Goal: Information Seeking & Learning: Learn about a topic

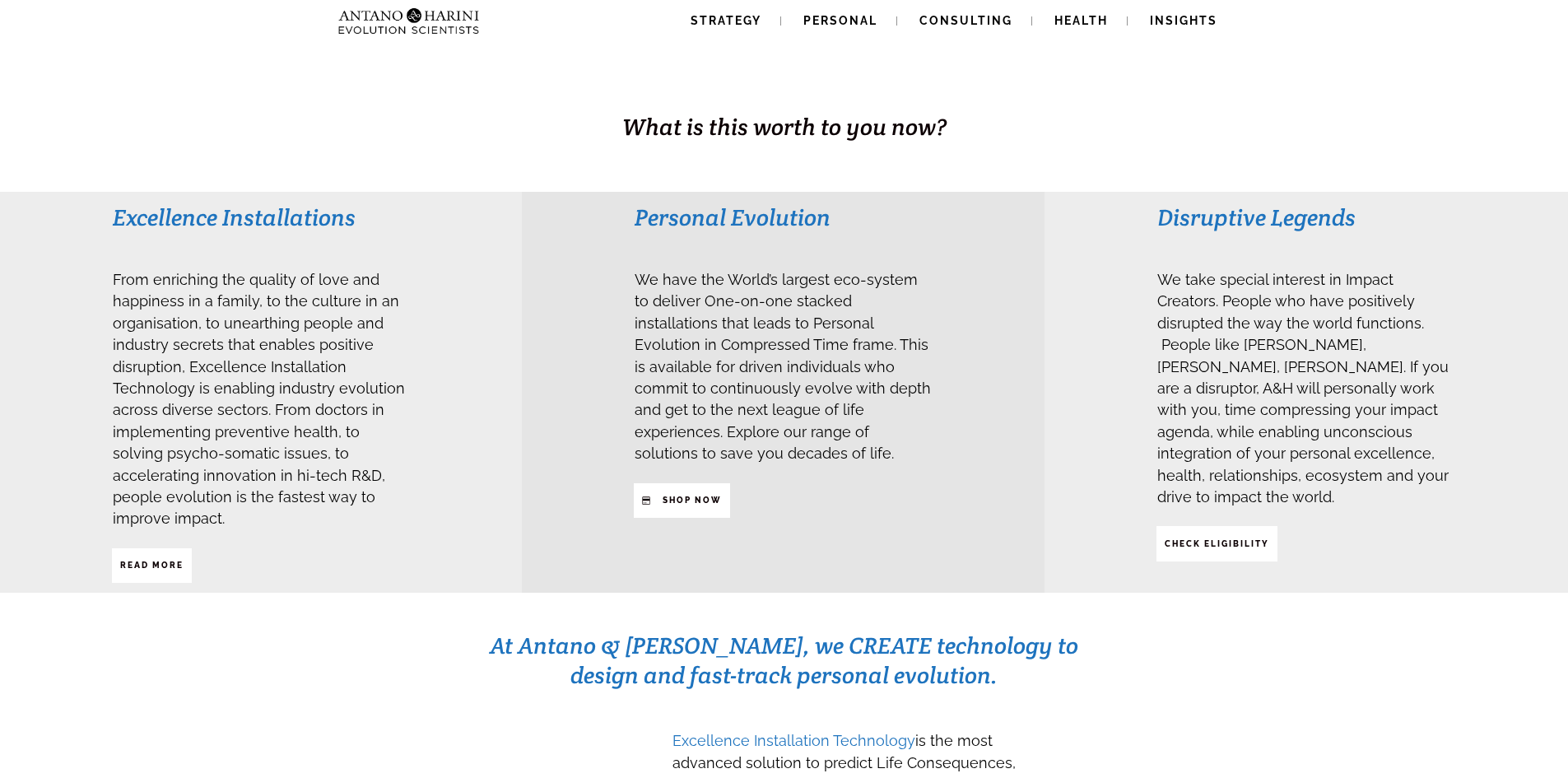
scroll to position [282, 0]
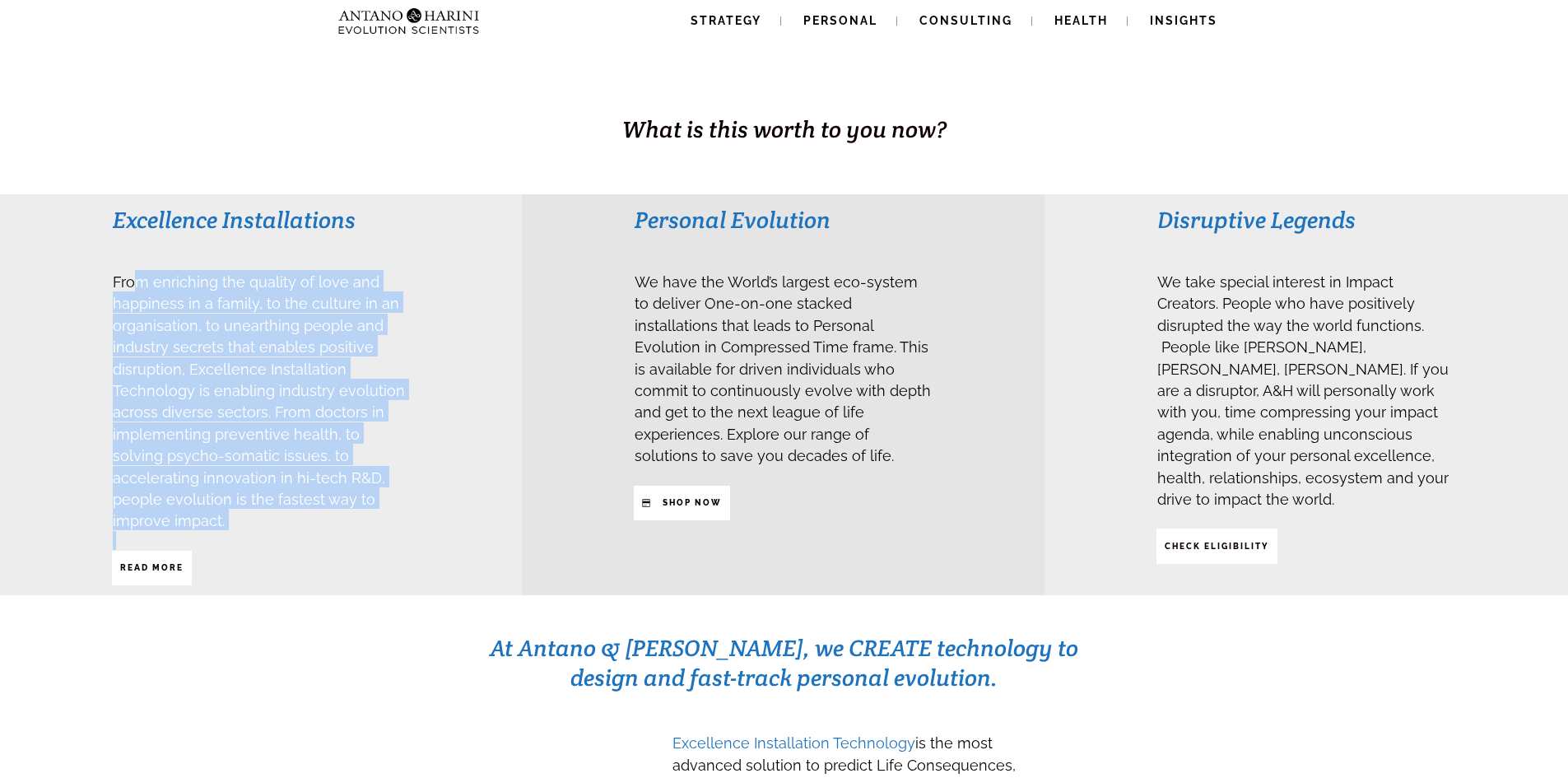
drag, startPoint x: 133, startPoint y: 281, endPoint x: 400, endPoint y: 505, distance: 348.5
click at [397, 506] on h3 "From enriching the quality of love and happiness in a family, to the culture in…" at bounding box center [261, 400] width 297 height 261
click at [401, 503] on h3 "From enriching the quality of love and happiness in a family, to the culture in…" at bounding box center [261, 400] width 297 height 261
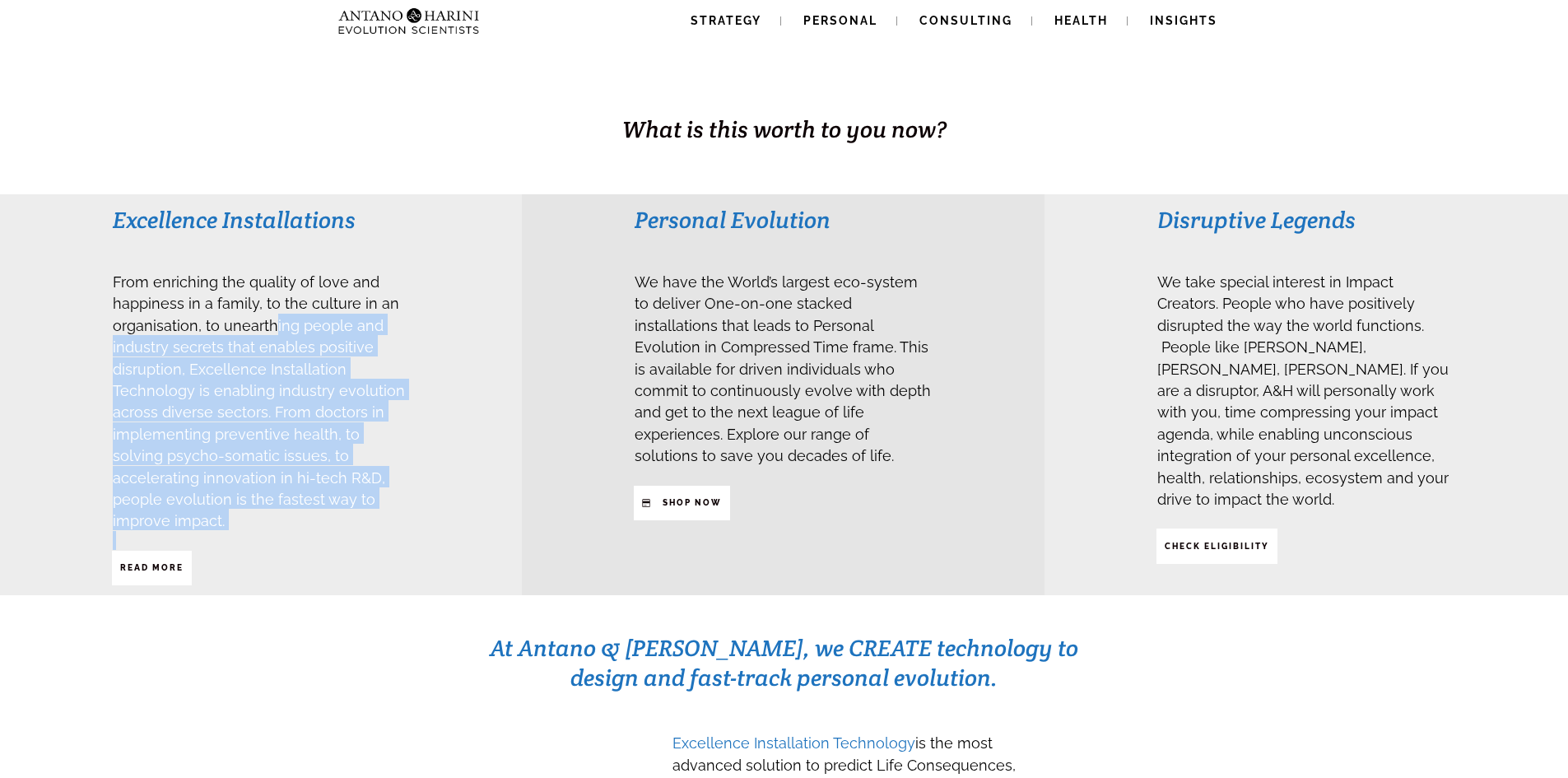
drag, startPoint x: 274, startPoint y: 315, endPoint x: 457, endPoint y: 493, distance: 255.3
click at [403, 526] on div "From enriching the quality of love and happiness in a family, to the culture in…" at bounding box center [261, 410] width 299 height 282
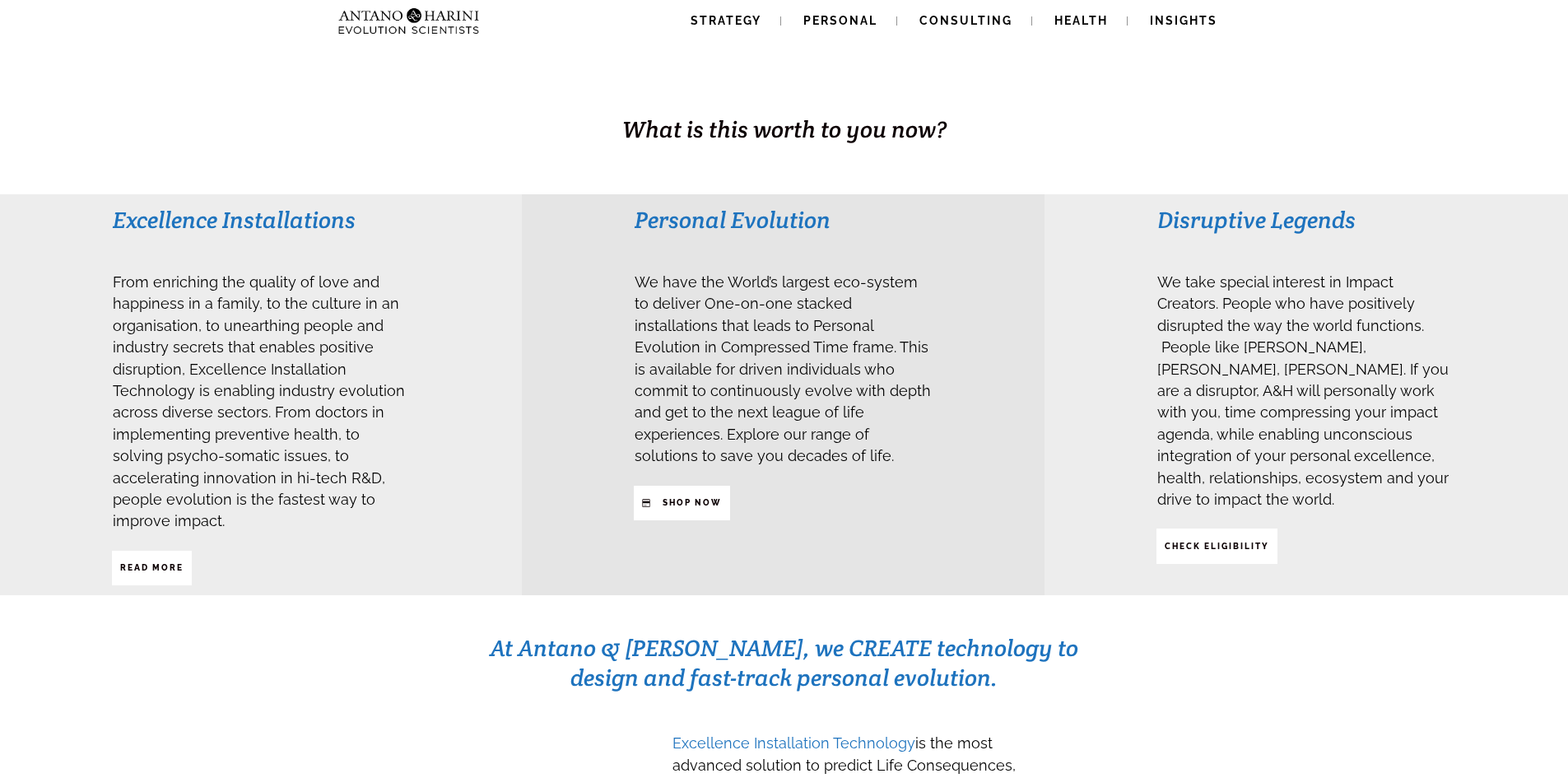
click at [457, 493] on div "Excellence Installations From enriching the quality of love and happiness in a …" at bounding box center [261, 395] width 522 height 401
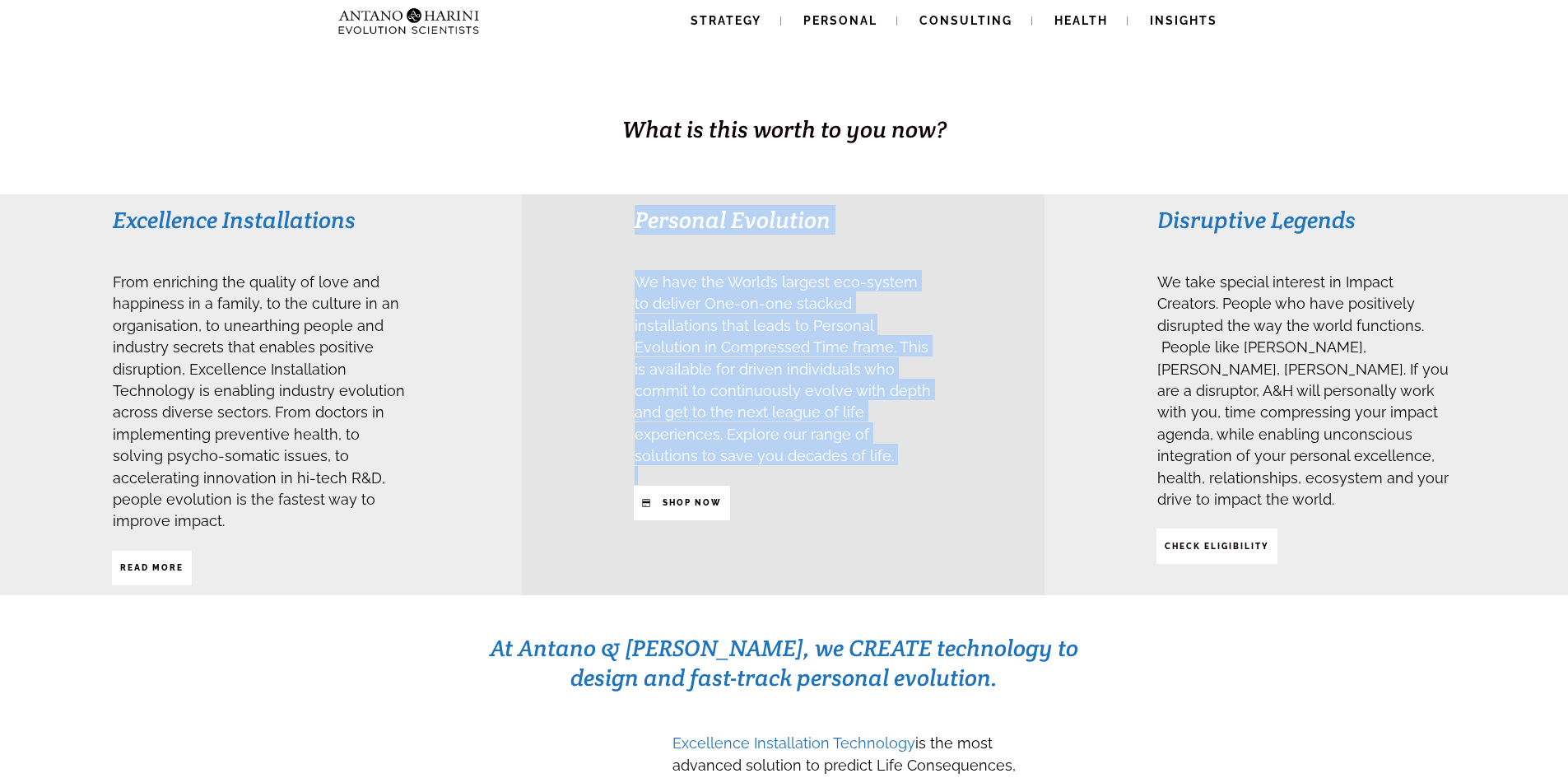
drag, startPoint x: 620, startPoint y: 256, endPoint x: 857, endPoint y: 483, distance: 328.2
click at [857, 483] on div "Personal Evolution We have the World’s largest eco-system to deliver One-on-one…" at bounding box center [783, 395] width 522 height 401
click at [850, 464] on h3 "We have the World’s largest eco-system to deliver One-on-one stacked installati…" at bounding box center [783, 368] width 297 height 196
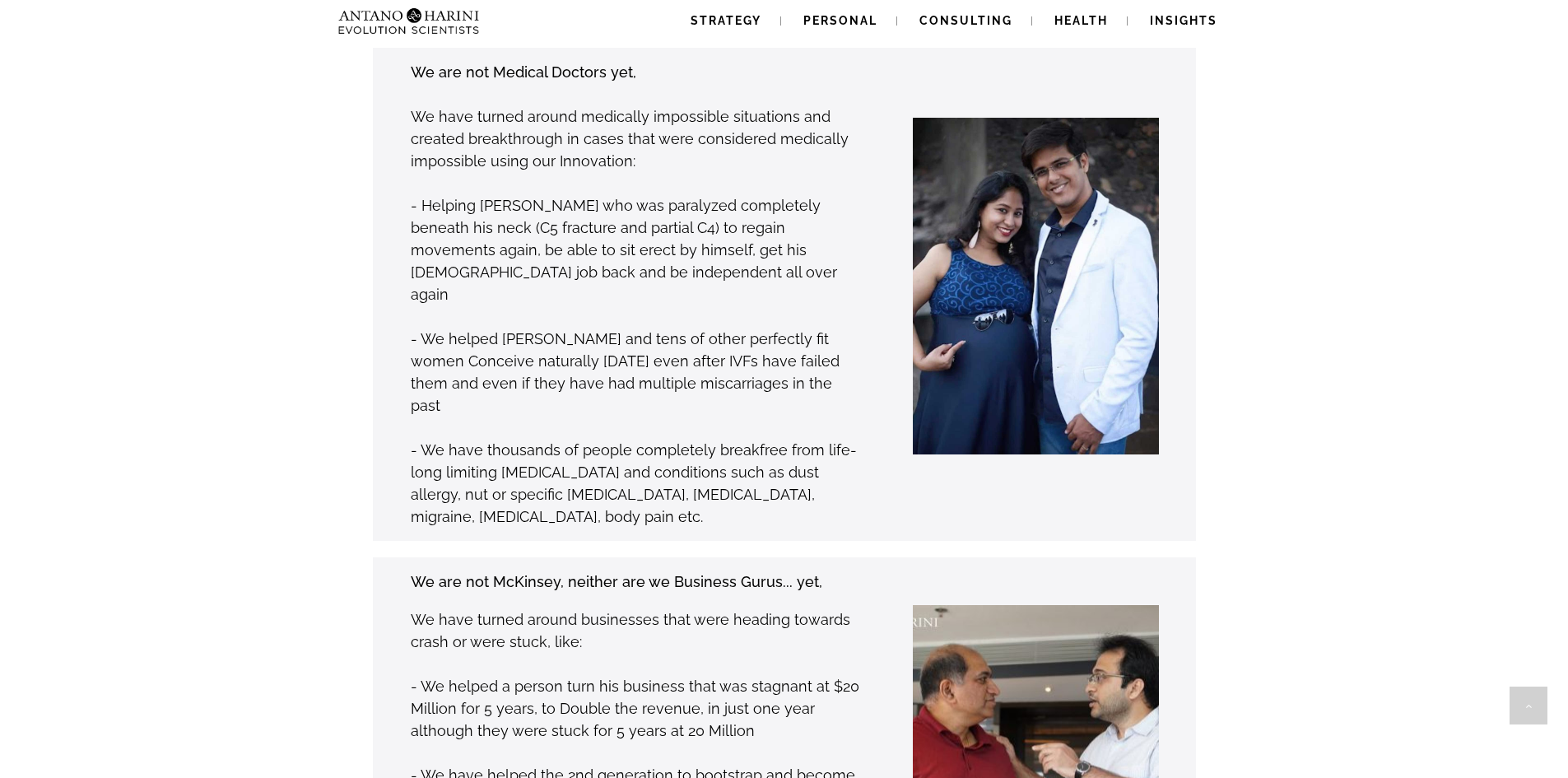
scroll to position [1319, 0]
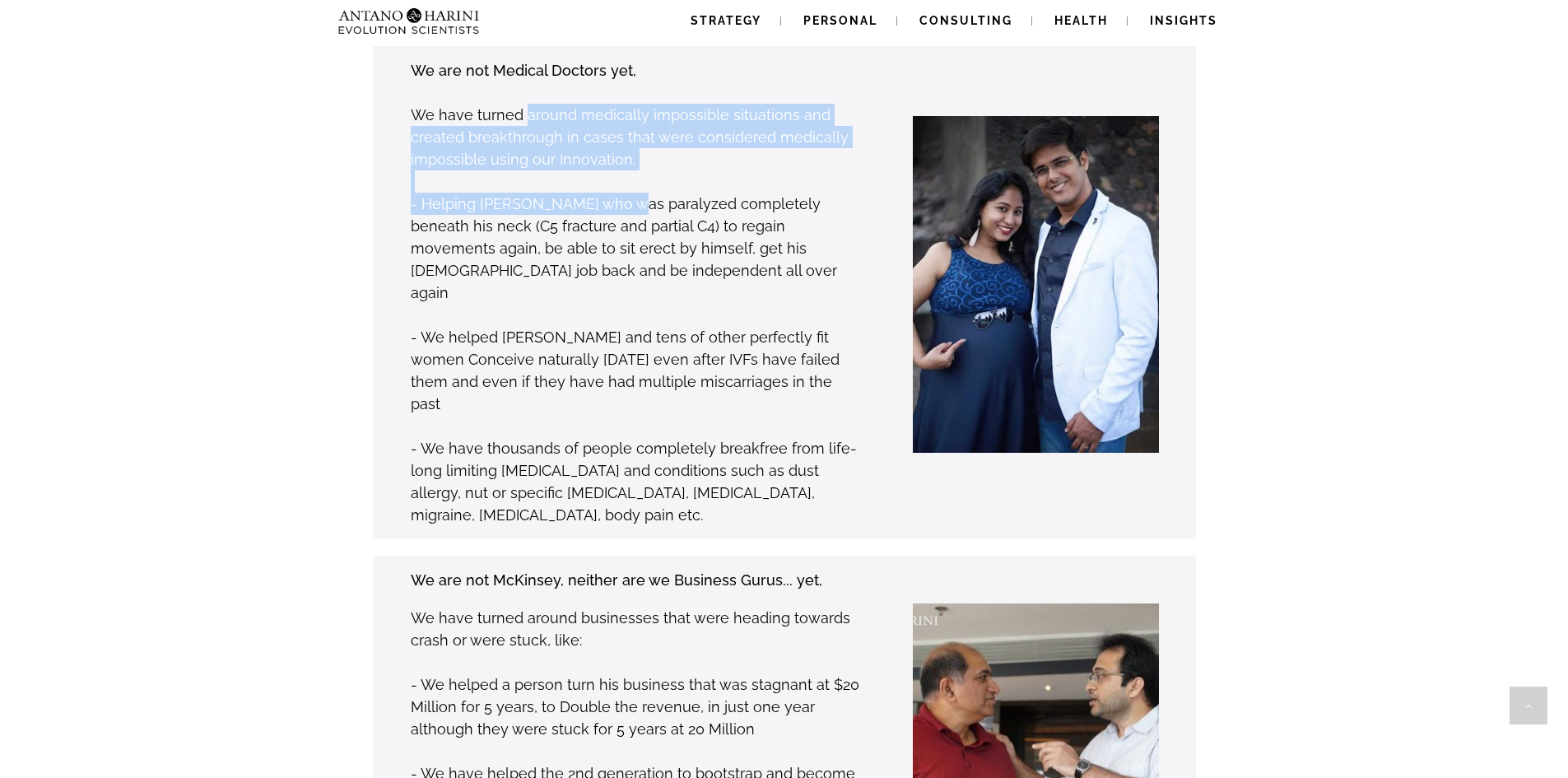
drag, startPoint x: 526, startPoint y: 100, endPoint x: 628, endPoint y: 178, distance: 128.4
click at [628, 178] on div "We are not Medical Doctors yet, We have turned around medically impossible situ…" at bounding box center [636, 292] width 452 height 469
click at [628, 193] on p "- Helping [PERSON_NAME] who was paralyzed completely beneath his neck (C5 fract…" at bounding box center [636, 248] width 450 height 111
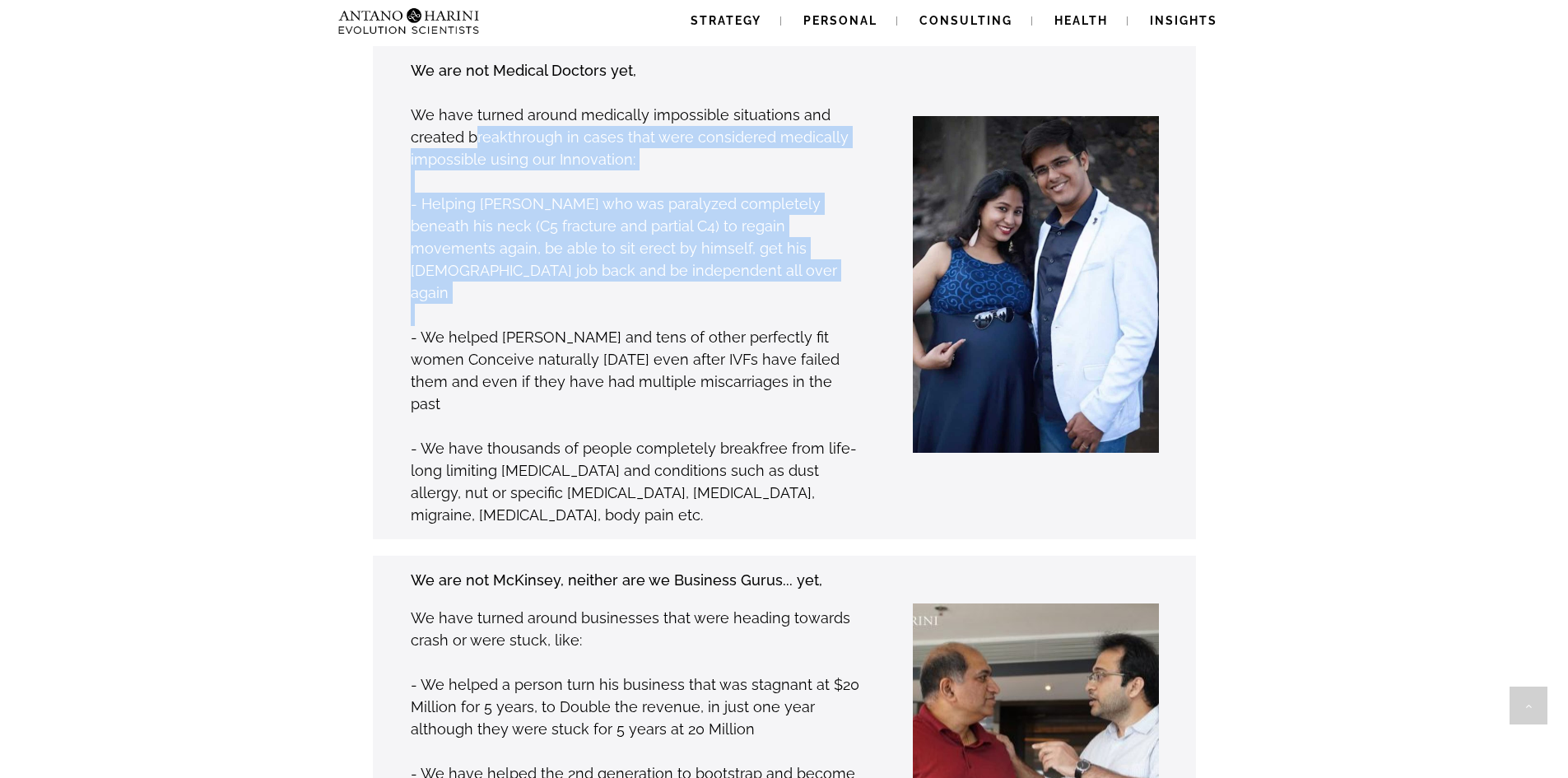
drag, startPoint x: 473, startPoint y: 115, endPoint x: 618, endPoint y: 269, distance: 211.5
click at [618, 269] on div "We are not Medical Doctors yet, We have turned around medically impossible situ…" at bounding box center [636, 292] width 452 height 469
click at [618, 304] on p at bounding box center [636, 315] width 450 height 22
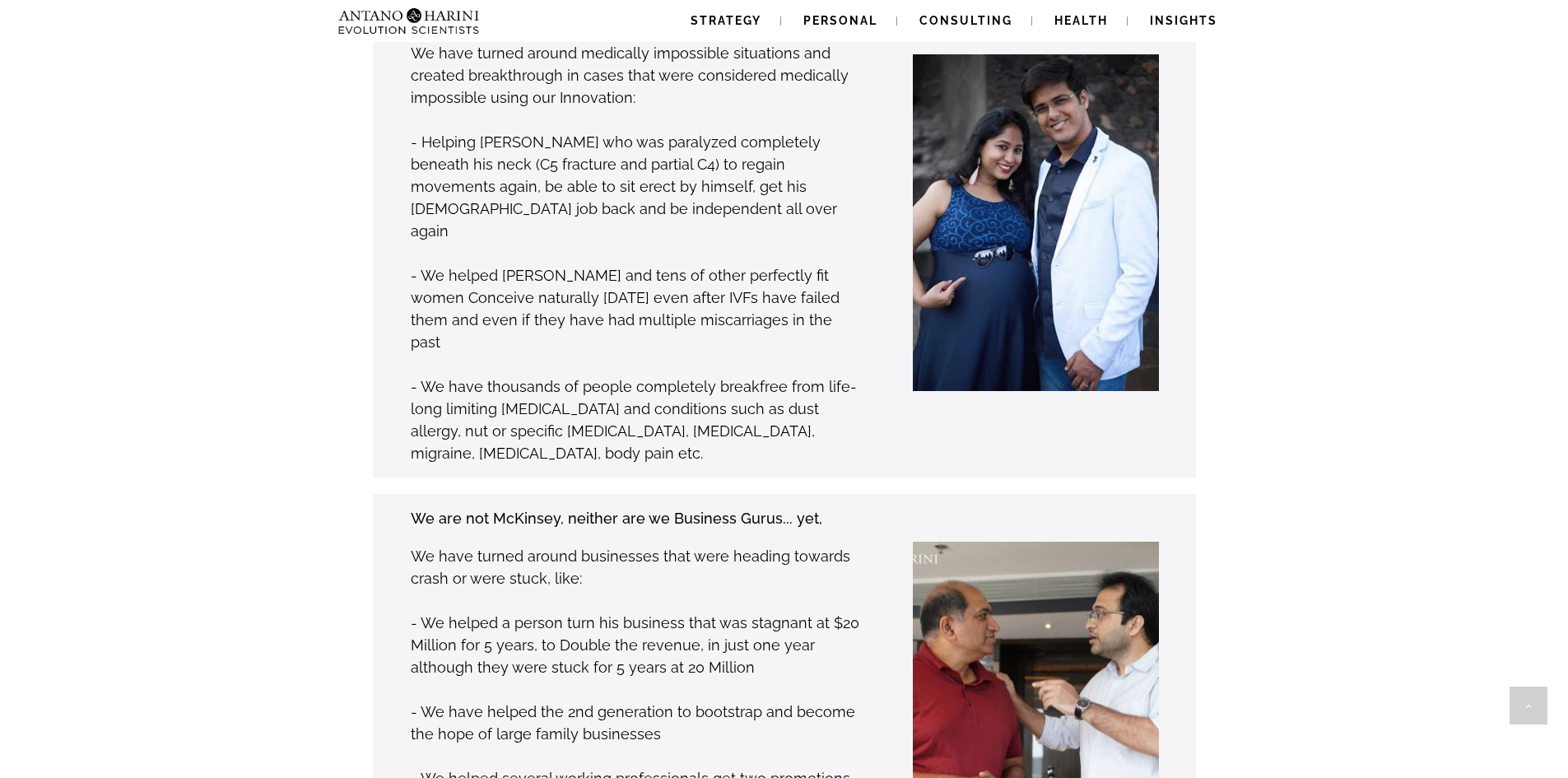
scroll to position [1386, 0]
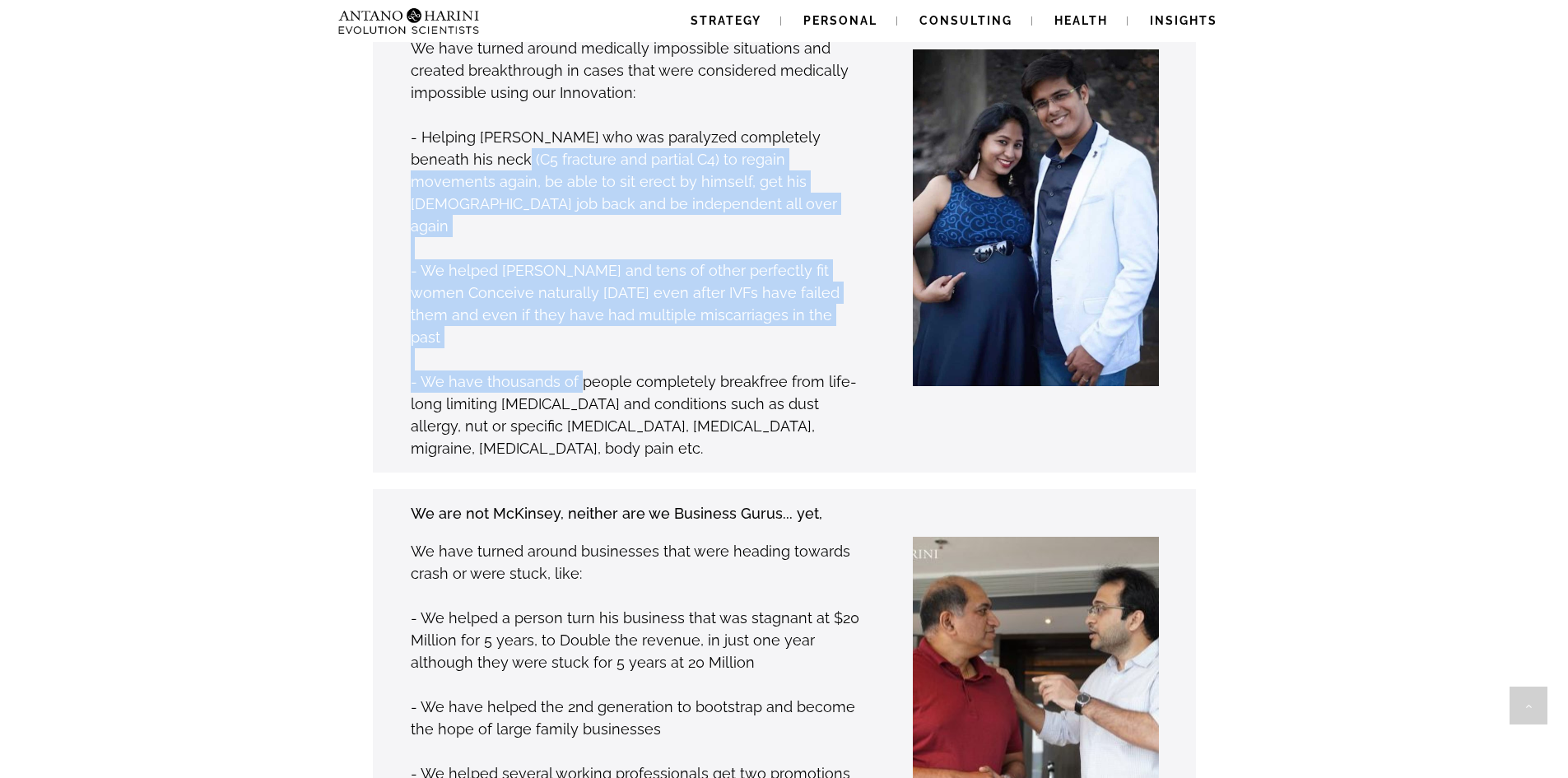
drag, startPoint x: 477, startPoint y: 141, endPoint x: 577, endPoint y: 326, distance: 210.3
click at [577, 326] on div "We are not Medical Doctors yet, We have turned around medically impossible situ…" at bounding box center [636, 226] width 452 height 469
click at [565, 349] on p at bounding box center [636, 359] width 450 height 22
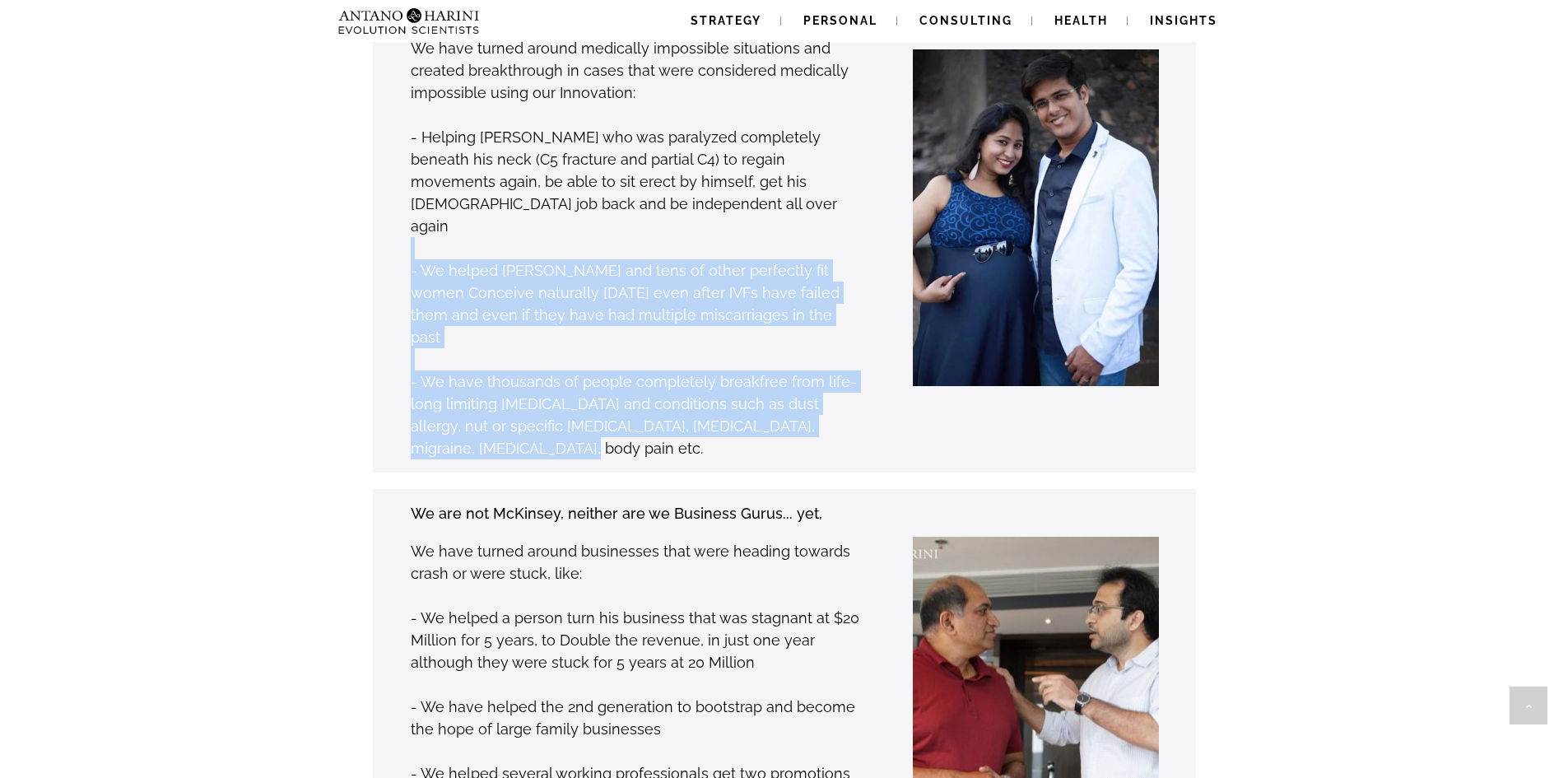
drag, startPoint x: 558, startPoint y: 207, endPoint x: 608, endPoint y: 376, distance: 176.2
click at [608, 376] on div "We are not Medical Doctors yet, We have turned around medically impossible situ…" at bounding box center [636, 226] width 452 height 469
click at [604, 370] on p "- We have thousands of people completely breakfree from life-long limiting [MED…" at bounding box center [636, 415] width 450 height 89
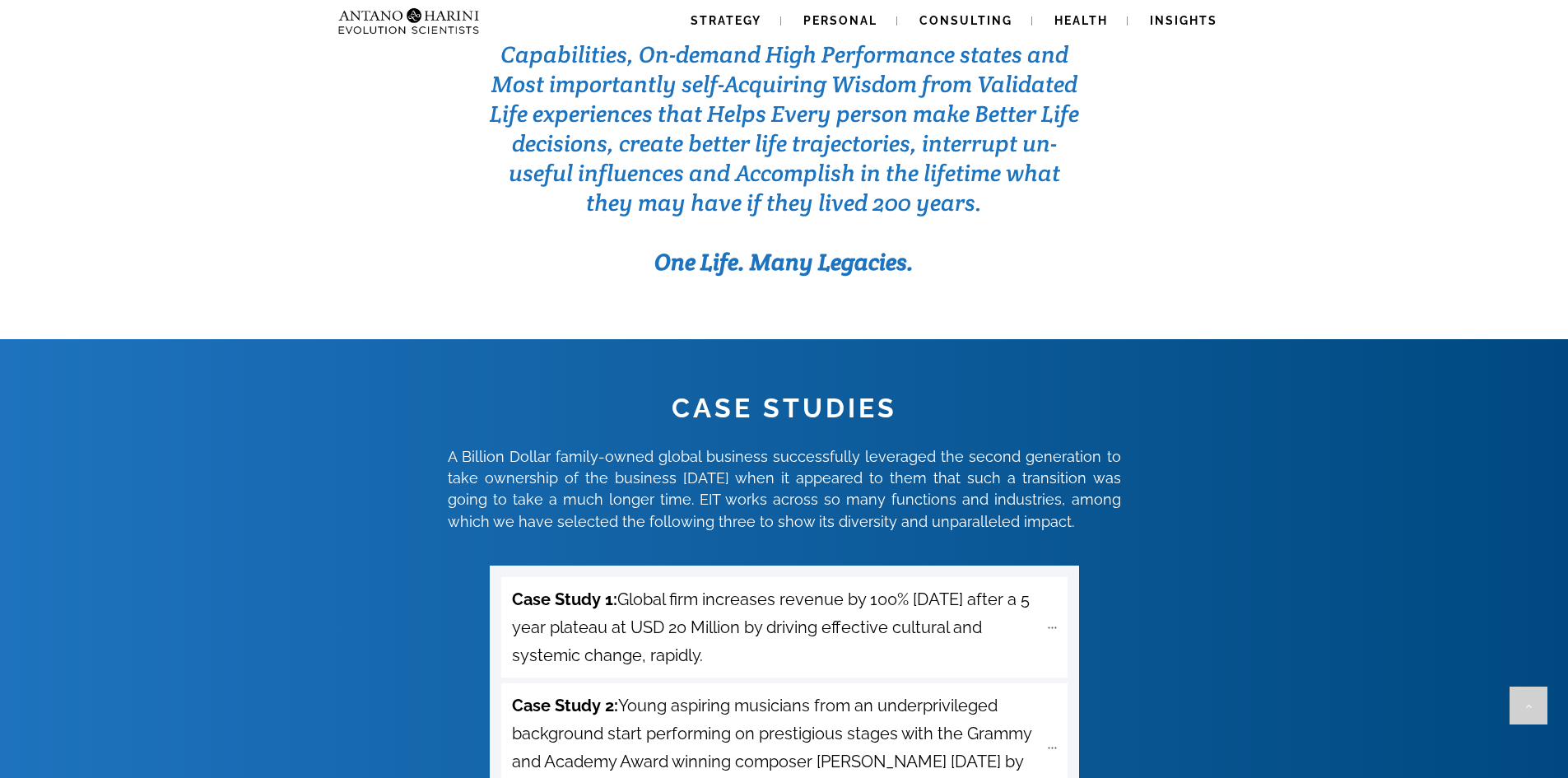
scroll to position [5441, 0]
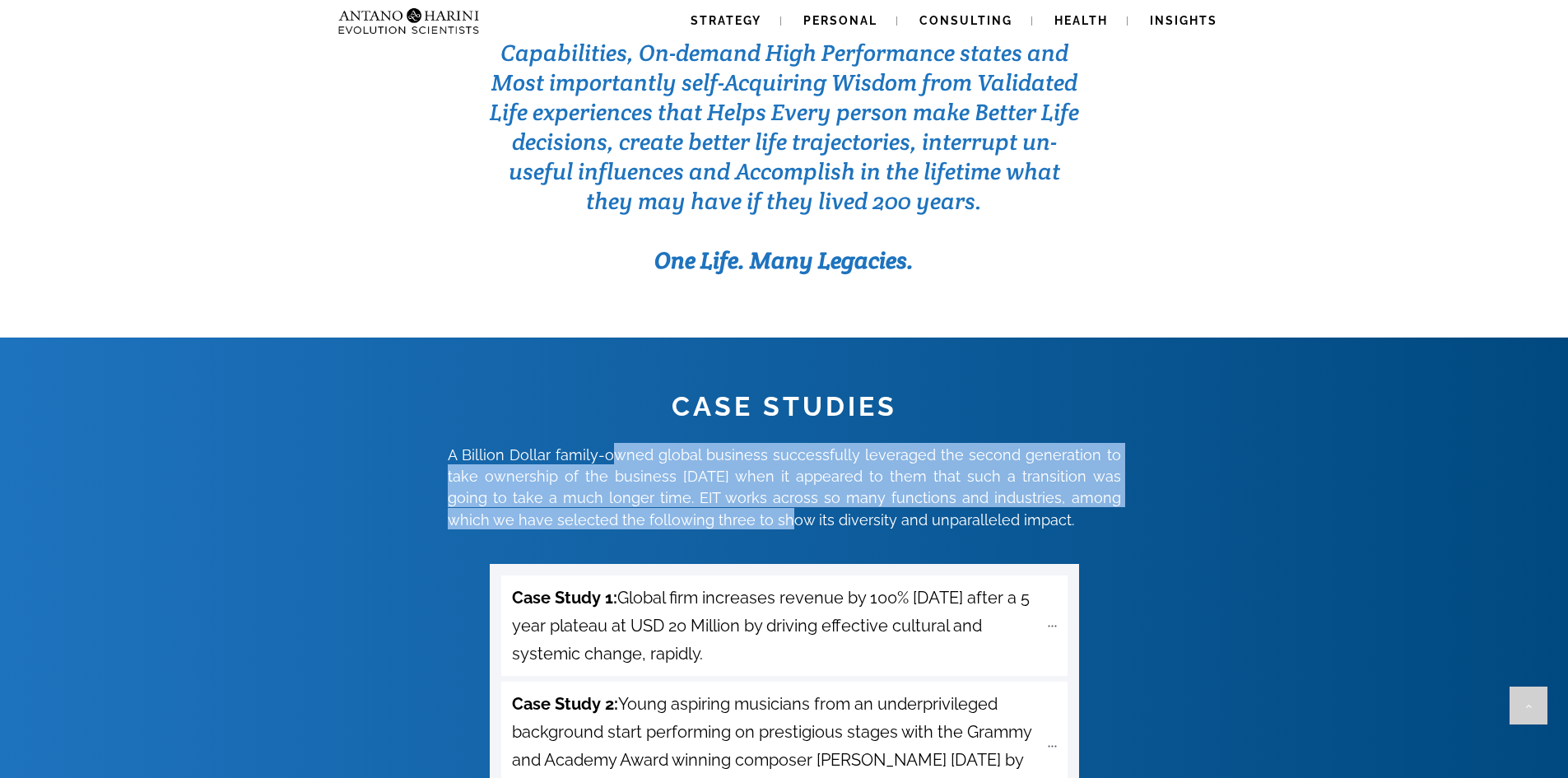
drag, startPoint x: 616, startPoint y: 382, endPoint x: 734, endPoint y: 455, distance: 138.8
click at [734, 455] on span "A Billion Dollar family-owned global business successfully leveraged the second…" at bounding box center [784, 488] width 673 height 83
click at [728, 440] on span "A Billion Dollar family-owned global business successfully leveraged the second…" at bounding box center [784, 485] width 673 height 95
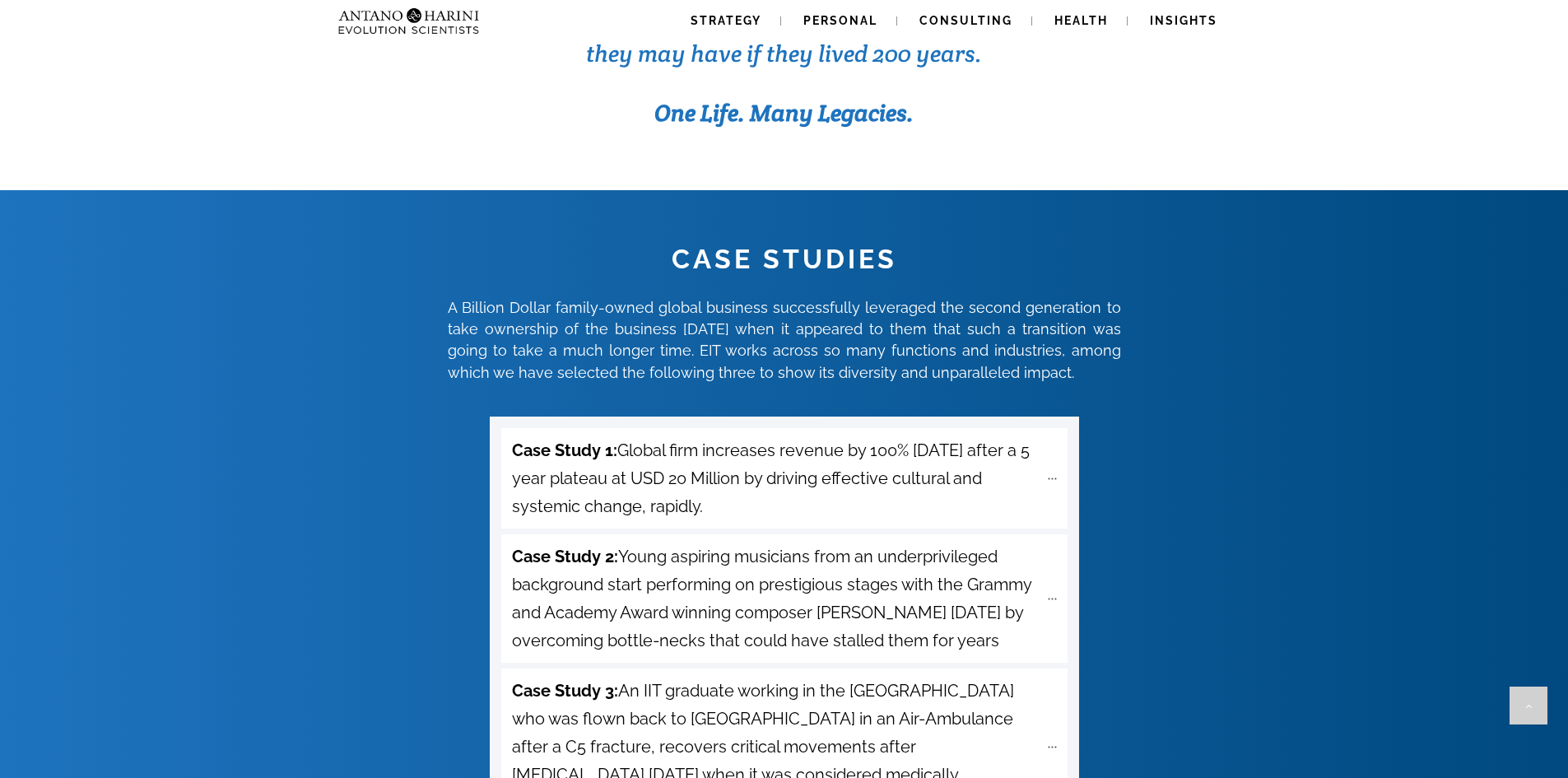
scroll to position [5590, 0]
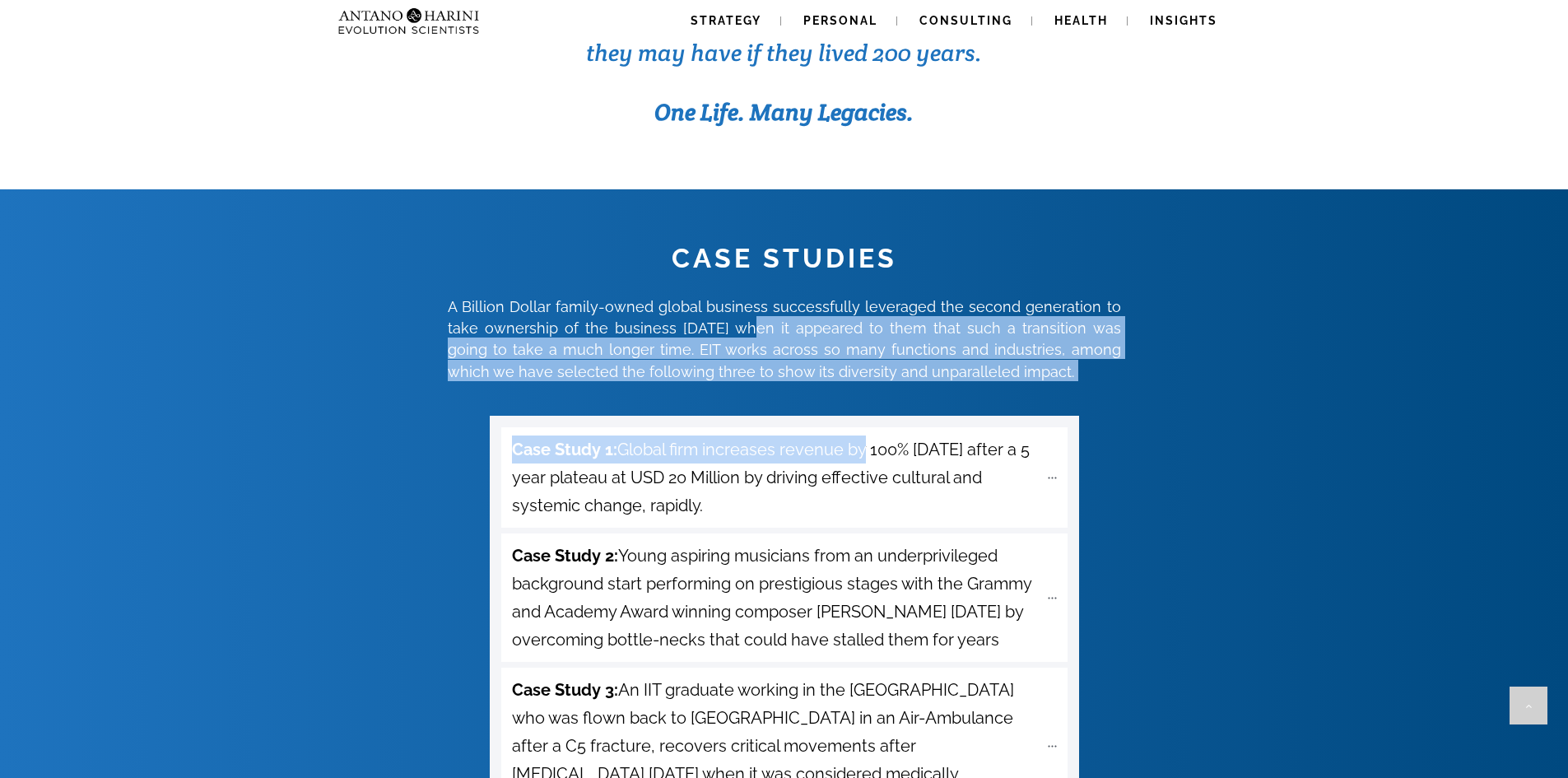
drag, startPoint x: 737, startPoint y: 264, endPoint x: 872, endPoint y: 318, distance: 145.4
click at [860, 319] on div "CASE STUDIES A Billion Dollar family-owned global business successfully leverag…" at bounding box center [784, 538] width 1567 height 597
click at [899, 308] on span "A Billion Dollar family-owned global business successfully leveraged the second…" at bounding box center [784, 339] width 673 height 83
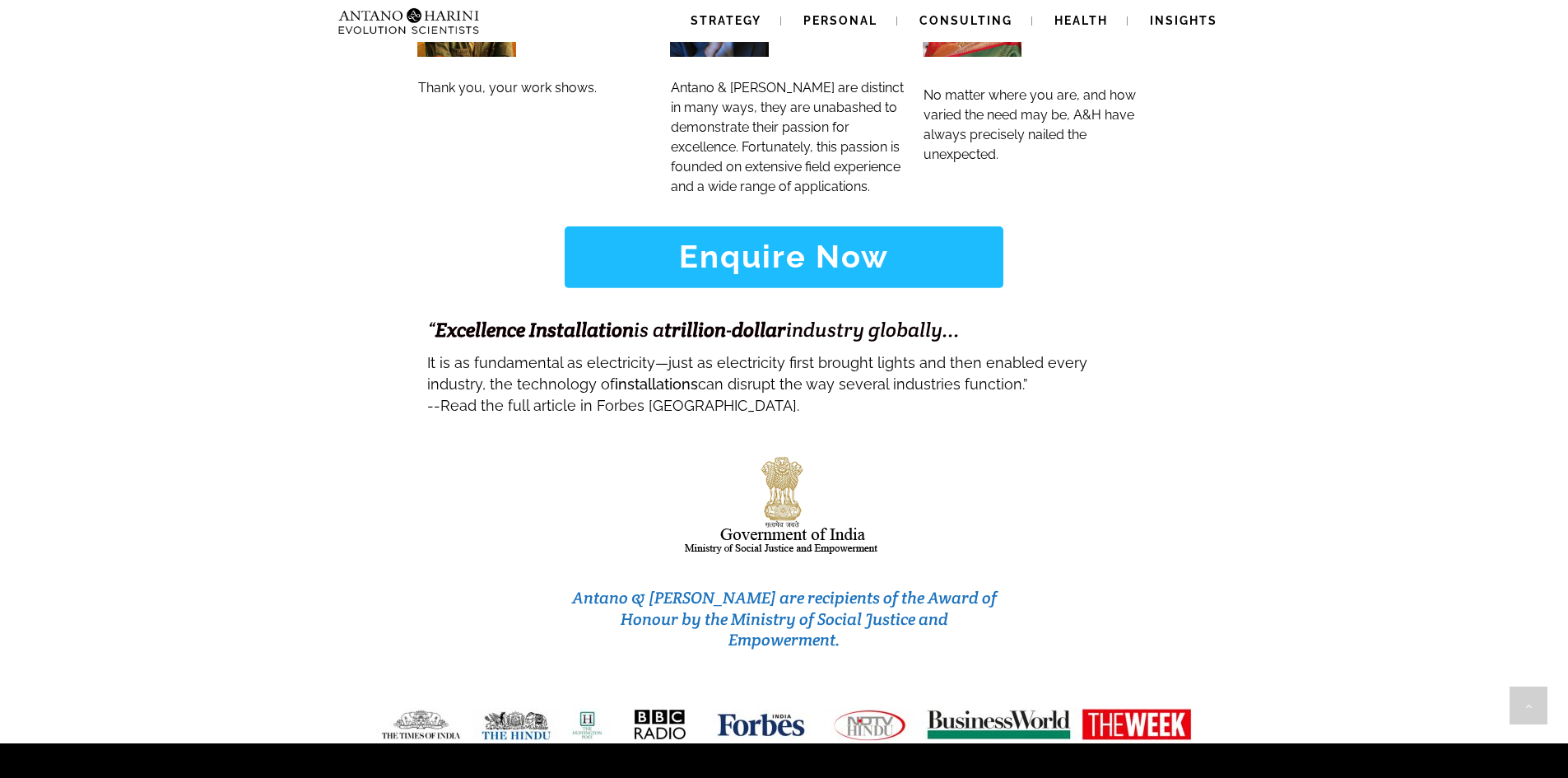
scroll to position [6627, 0]
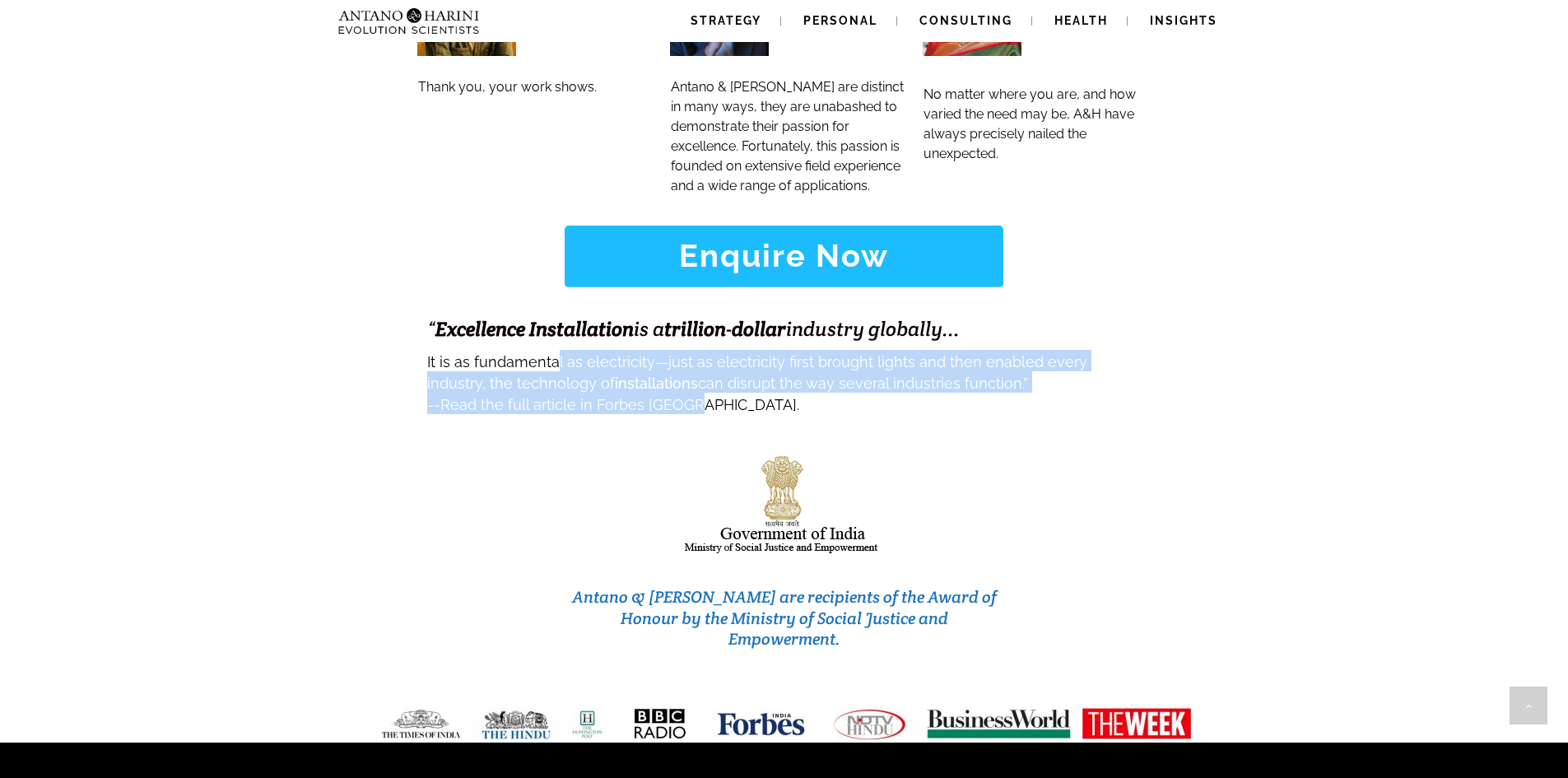
drag, startPoint x: 553, startPoint y: 265, endPoint x: 697, endPoint y: 308, distance: 150.3
click at [697, 312] on div "“ Excellence Installation is a trillion - dollar industry globally... It is as …" at bounding box center [785, 364] width 717 height 104
click at [626, 375] on strong "installations" at bounding box center [656, 383] width 83 height 17
click at [552, 353] on span "It is as fundamental as electricity—just as electricity first brought lights an…" at bounding box center [758, 372] width 660 height 39
drag, startPoint x: 552, startPoint y: 267, endPoint x: 657, endPoint y: 303, distance: 111.0
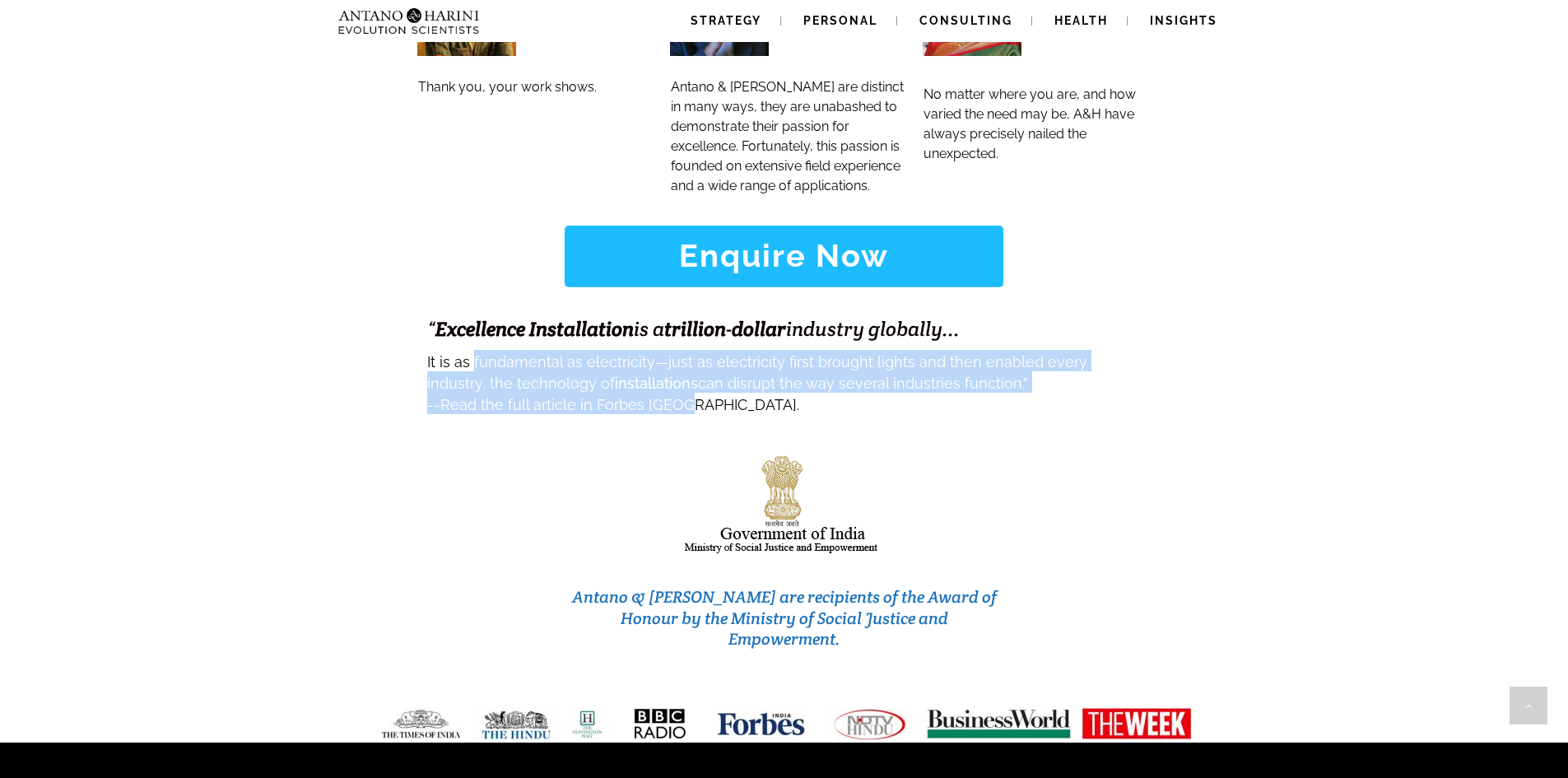
click at [657, 312] on div "“ Excellence Installation is a trillion - dollar industry globally... It is as …" at bounding box center [785, 364] width 717 height 104
click at [657, 396] on span "Read the full article in Forbes [GEOGRAPHIC_DATA]." at bounding box center [619, 404] width 359 height 17
click at [786, 344] on span "It is as fundamental as electricity—just as electricity first brought lights an…" at bounding box center [758, 369] width 660 height 51
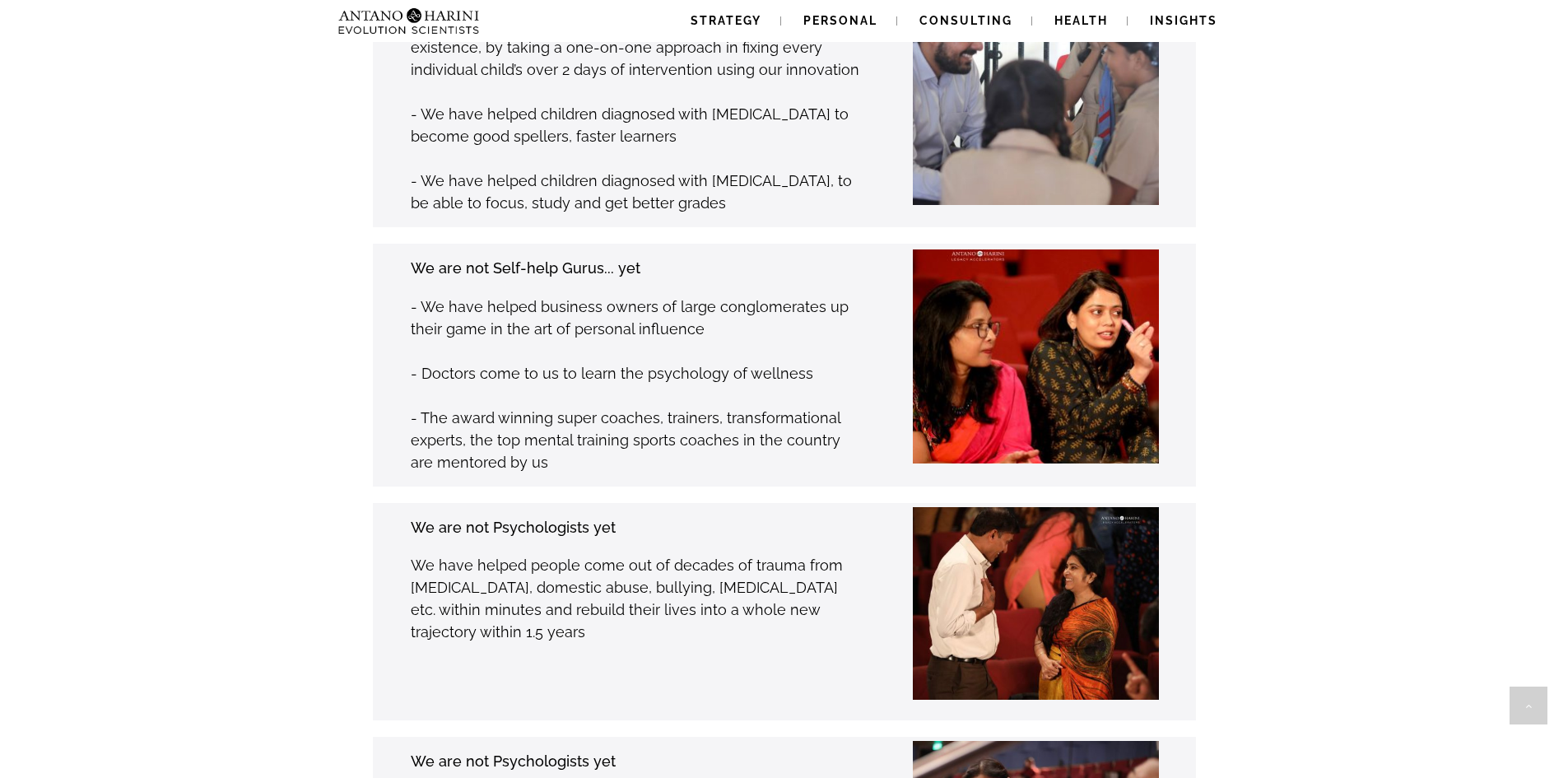
scroll to position [2390, 0]
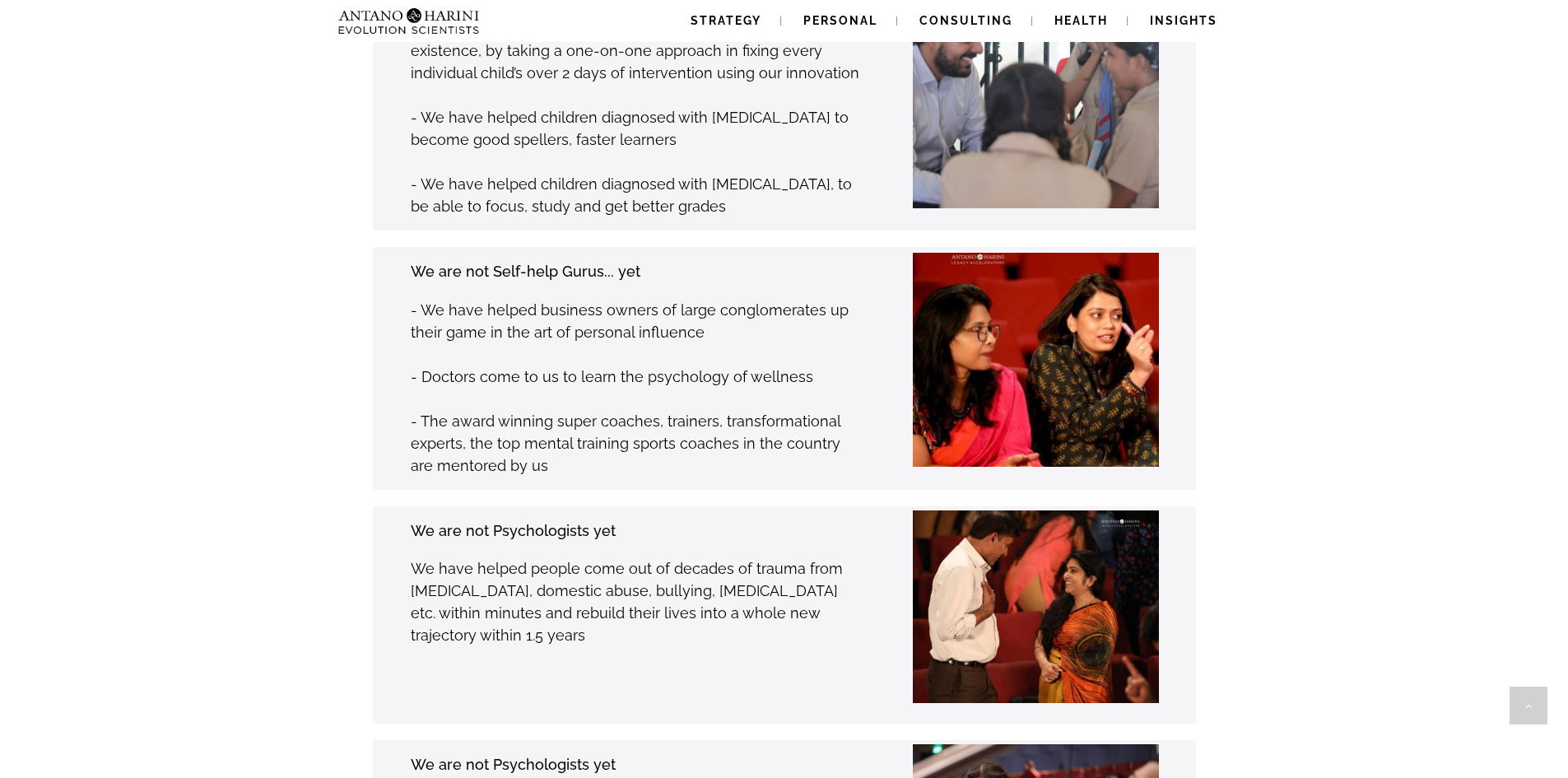
click at [415, 17] on img at bounding box center [377, 21] width 89 height 42
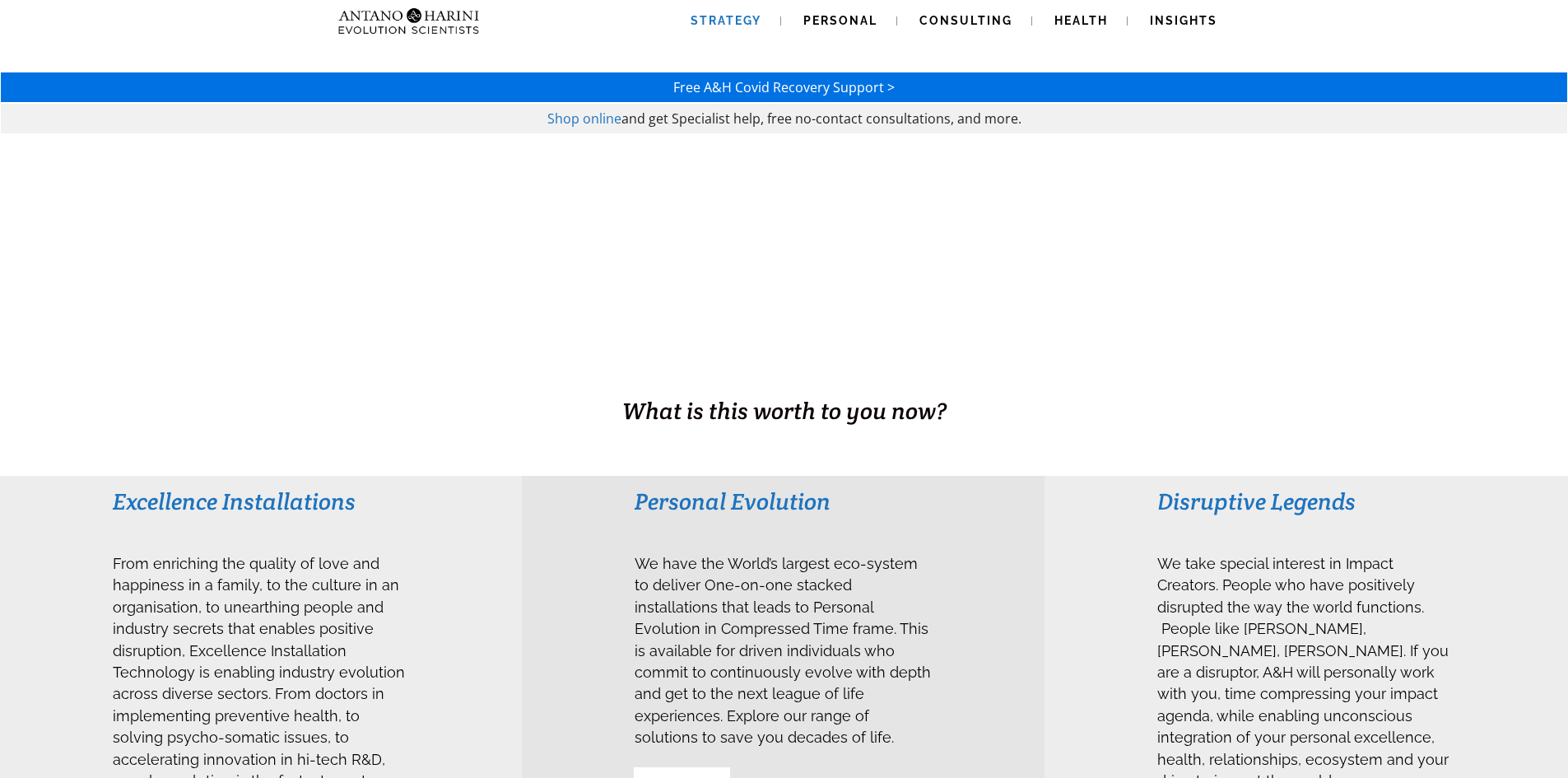
click at [749, 21] on span "Strategy" at bounding box center [726, 20] width 71 height 13
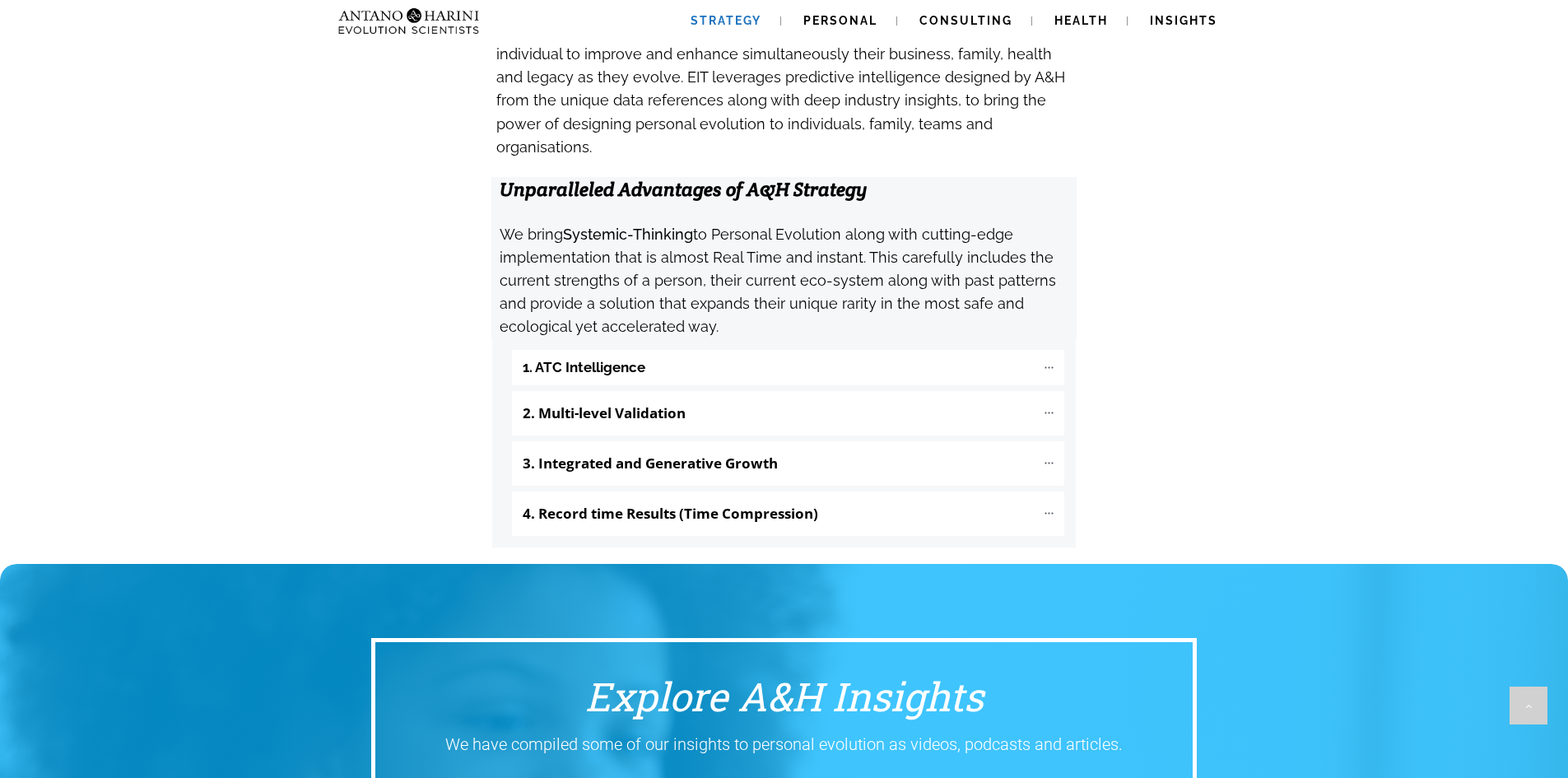
scroll to position [1663, 0]
drag, startPoint x: 609, startPoint y: 161, endPoint x: 717, endPoint y: 220, distance: 123.1
click at [717, 221] on h3 "We bring Systemic-Thinking to Personal Evolution along with cutting-edge implem…" at bounding box center [788, 279] width 577 height 116
click at [718, 221] on h3 "We bring Systemic-Thinking to Personal Evolution along with cutting-edge implem…" at bounding box center [788, 279] width 577 height 116
drag, startPoint x: 714, startPoint y: 136, endPoint x: 737, endPoint y: 229, distance: 95.8
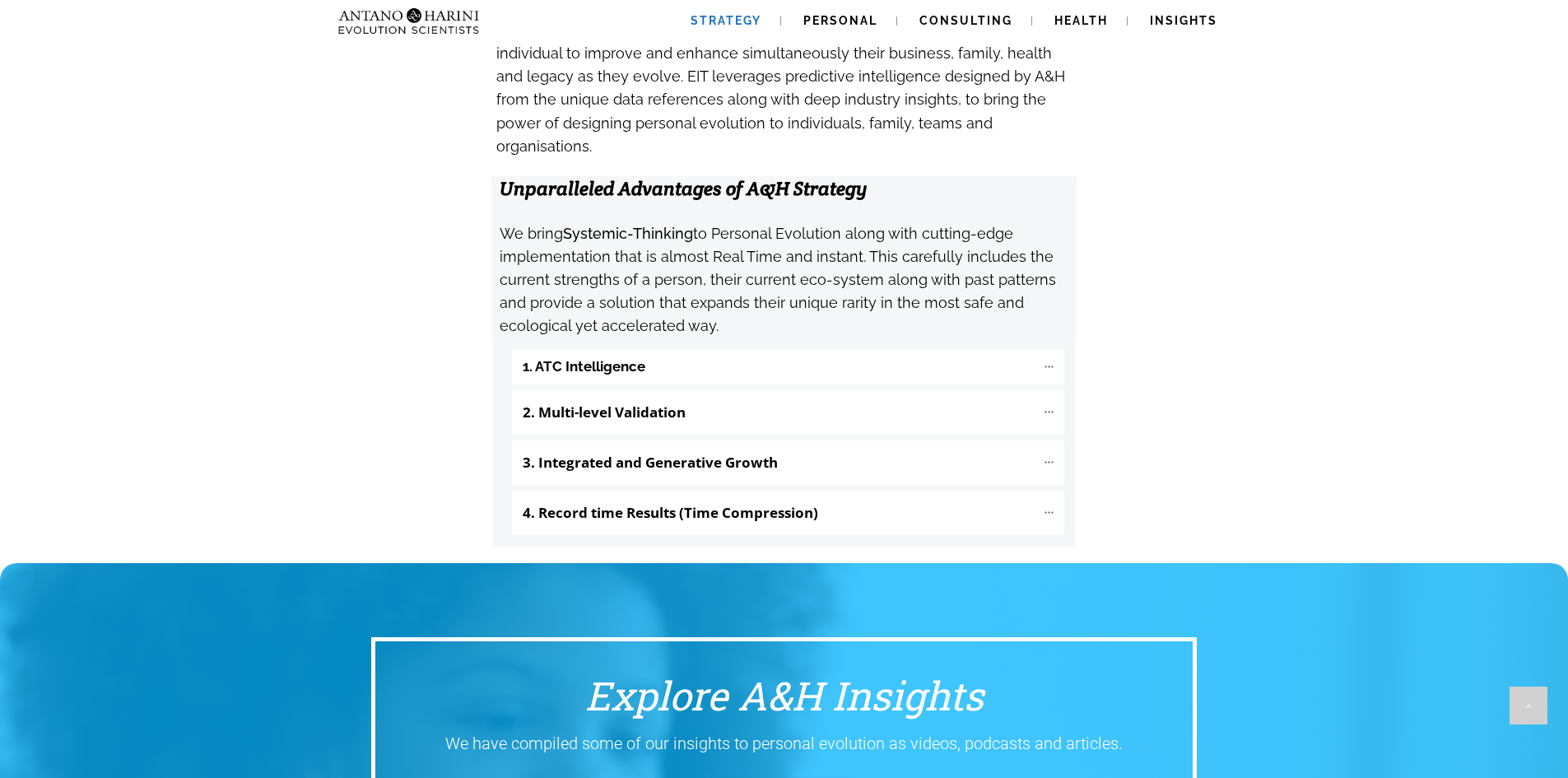
click at [737, 229] on h3 "We bring Systemic-Thinking to Personal Evolution along with cutting-edge implem…" at bounding box center [788, 279] width 577 height 116
click at [737, 224] on h3 "We bring Systemic-Thinking to Personal Evolution along with cutting-edge implem…" at bounding box center [788, 279] width 577 height 116
drag, startPoint x: 746, startPoint y: 141, endPoint x: 786, endPoint y: 220, distance: 88.5
click at [786, 221] on h3 "We bring Systemic-Thinking to Personal Evolution along with cutting-edge implem…" at bounding box center [788, 279] width 577 height 116
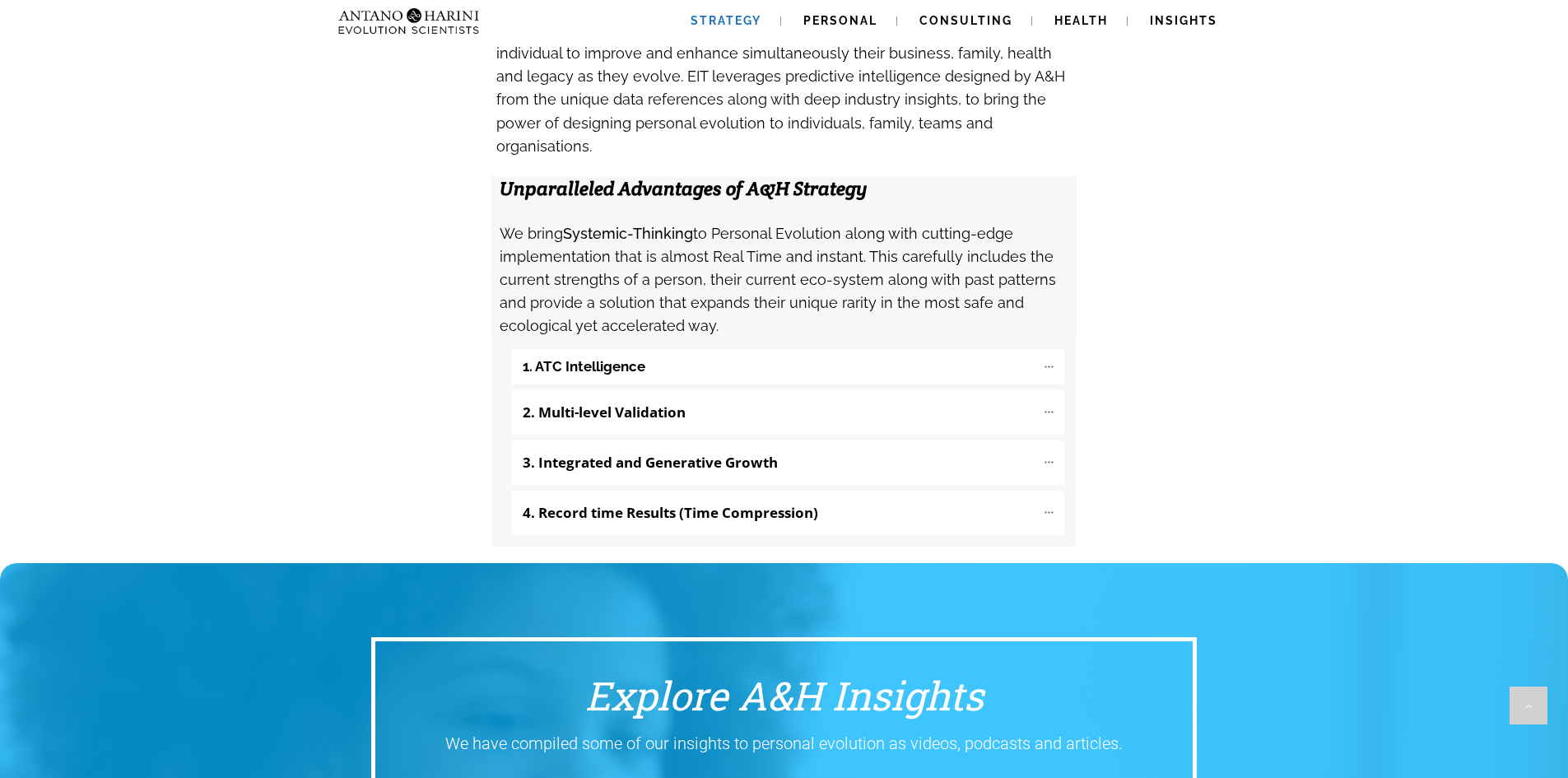
drag, startPoint x: 538, startPoint y: 161, endPoint x: 686, endPoint y: 233, distance: 164.6
click at [693, 230] on h3 "We bring Systemic-Thinking to Personal Evolution along with cutting-edge implem…" at bounding box center [788, 279] width 577 height 116
drag, startPoint x: 753, startPoint y: 175, endPoint x: 819, endPoint y: 214, distance: 76.7
click at [819, 221] on h3 "We bring Systemic-Thinking to Personal Evolution along with cutting-edge implem…" at bounding box center [788, 279] width 577 height 116
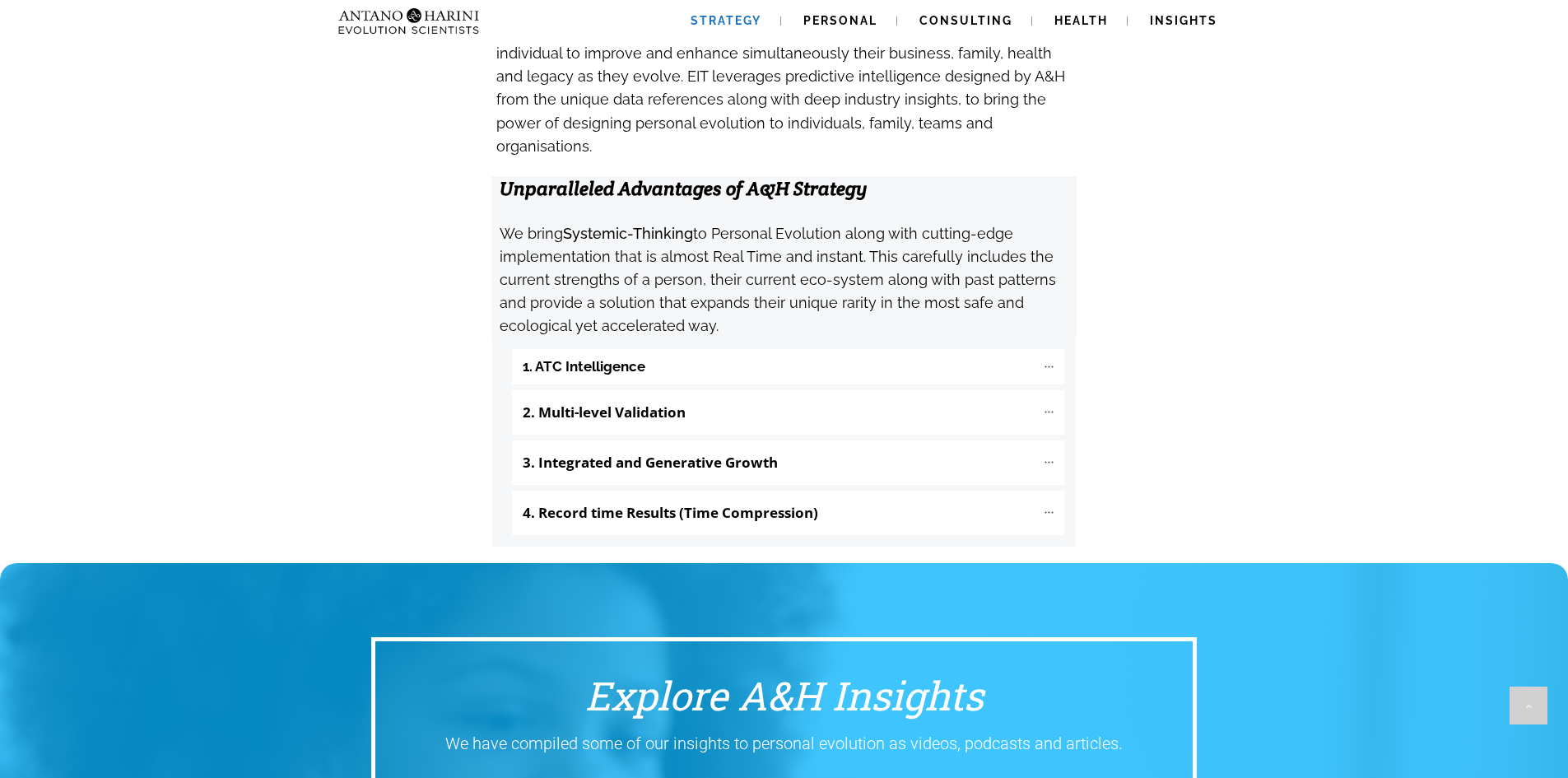
click at [819, 221] on h3 "We bring Systemic-Thinking to Personal Evolution along with cutting-edge implem…" at bounding box center [788, 279] width 577 height 116
drag, startPoint x: 856, startPoint y: 179, endPoint x: 873, endPoint y: 223, distance: 47.2
click at [873, 223] on h3 "We bring Systemic-Thinking to Personal Evolution along with cutting-edge implem…" at bounding box center [788, 279] width 577 height 116
click at [713, 221] on h3 "We bring Systemic-Thinking to Personal Evolution along with cutting-edge implem…" at bounding box center [788, 279] width 577 height 116
drag, startPoint x: 575, startPoint y: 179, endPoint x: 709, endPoint y: 224, distance: 141.4
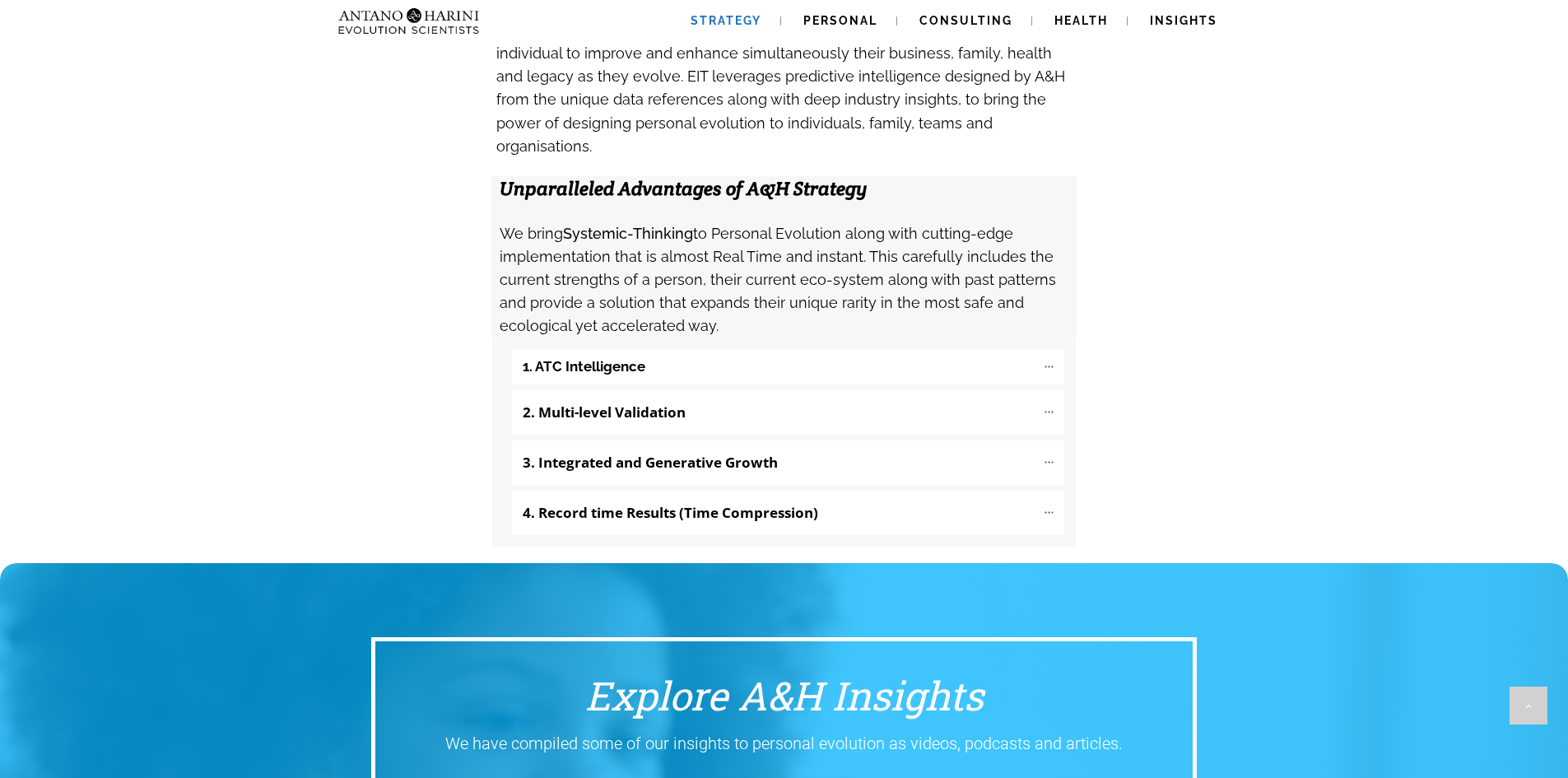
click at [709, 224] on h3 "We bring Systemic-Thinking to Personal Evolution along with cutting-edge implem…" at bounding box center [788, 279] width 577 height 116
click at [709, 225] on h3 "We bring Systemic-Thinking to Personal Evolution along with cutting-edge implem…" at bounding box center [788, 279] width 577 height 116
drag, startPoint x: 583, startPoint y: 192, endPoint x: 648, endPoint y: 236, distance: 78.5
click at [646, 235] on h3 "We bring Systemic-Thinking to Personal Evolution along with cutting-edge implem…" at bounding box center [788, 279] width 577 height 116
click at [648, 338] on div "1. ATC Intelligence Micro shifts in the unconscious thinking patterns of a pers…" at bounding box center [784, 442] width 584 height 209
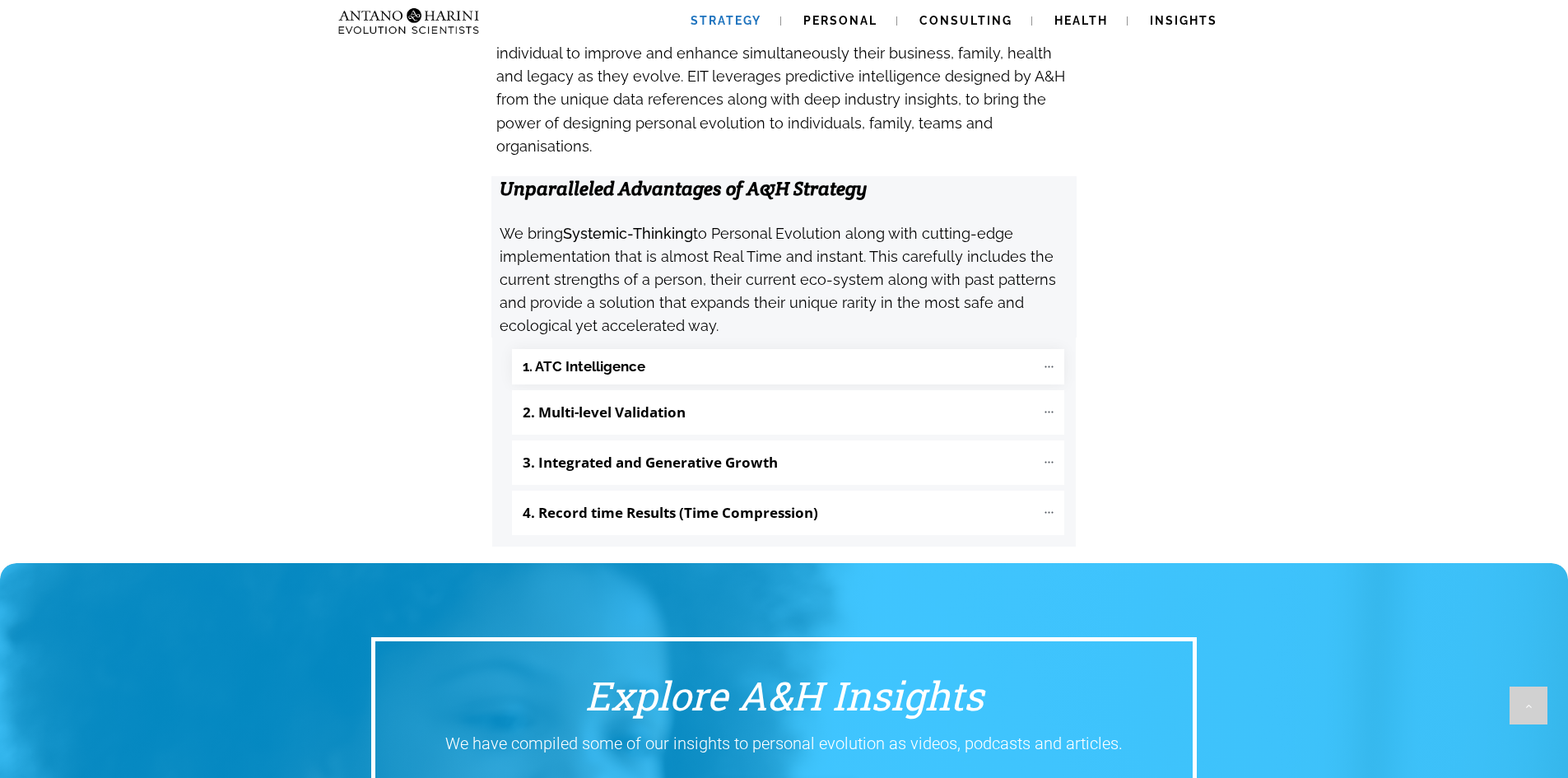
click at [655, 349] on "1. ATC Intelligence" at bounding box center [788, 367] width 552 height 35
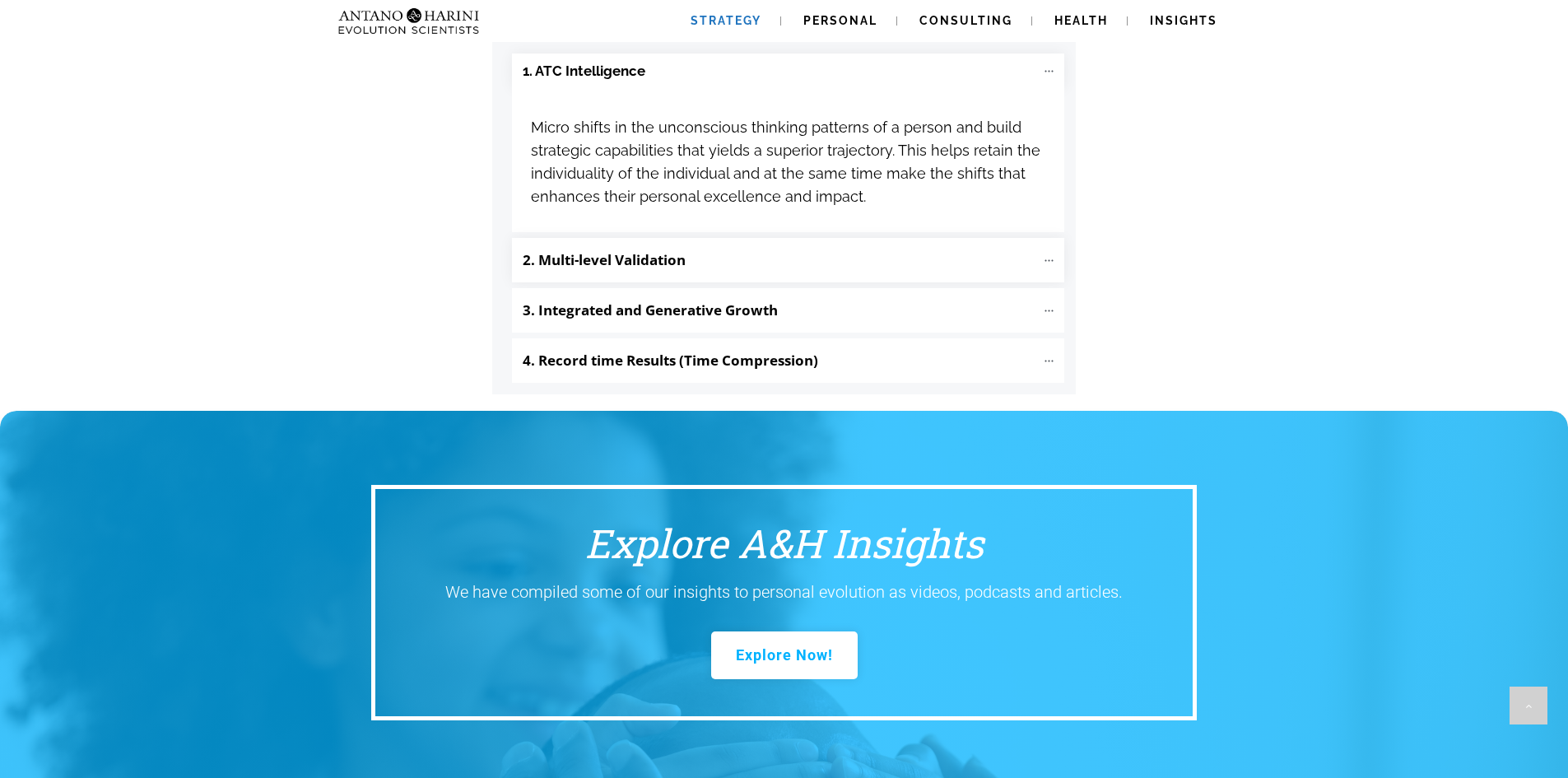
scroll to position [1960, 0]
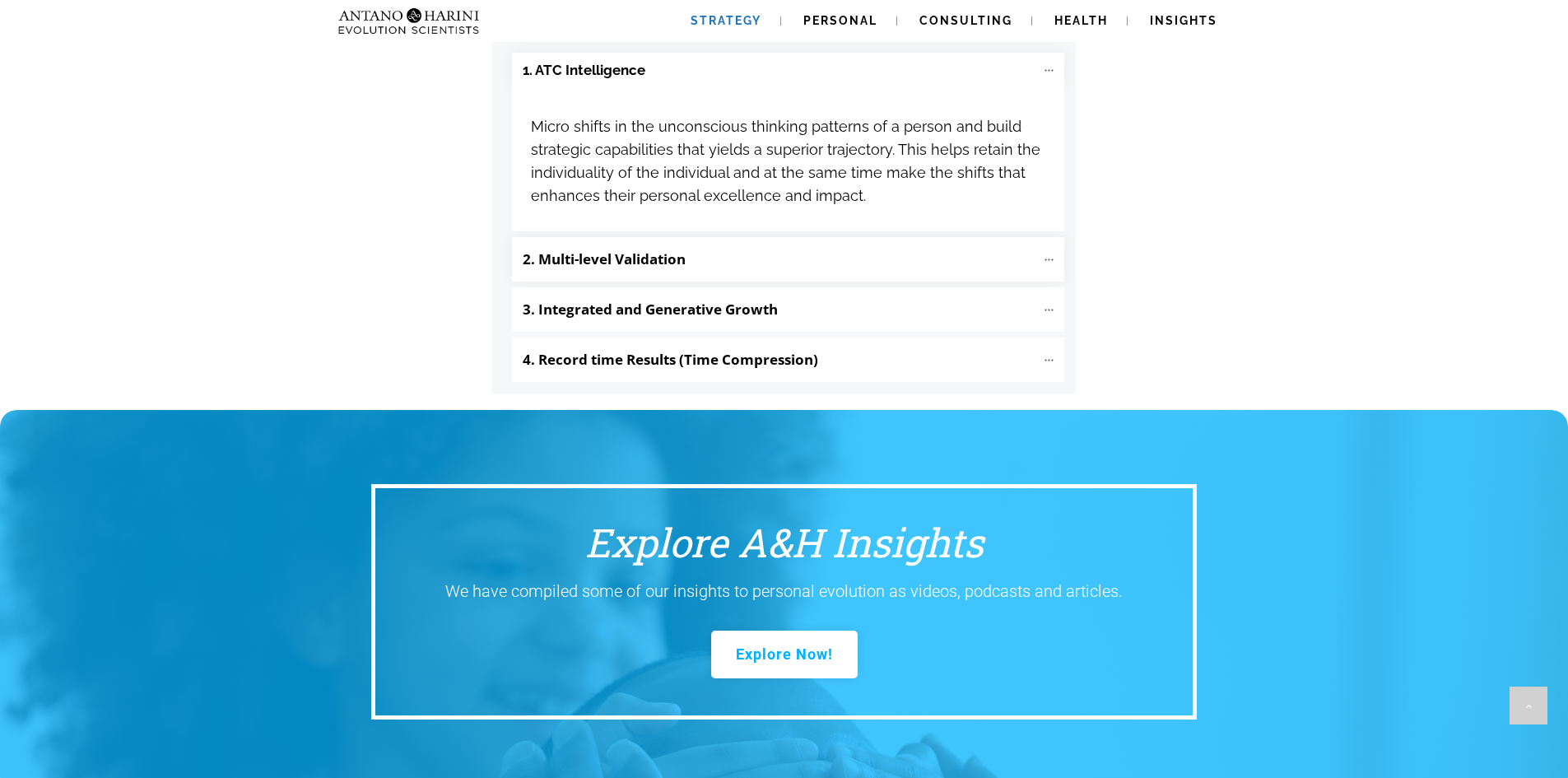
click at [666, 249] on b "2. Multi-level Validation" at bounding box center [604, 258] width 163 height 19
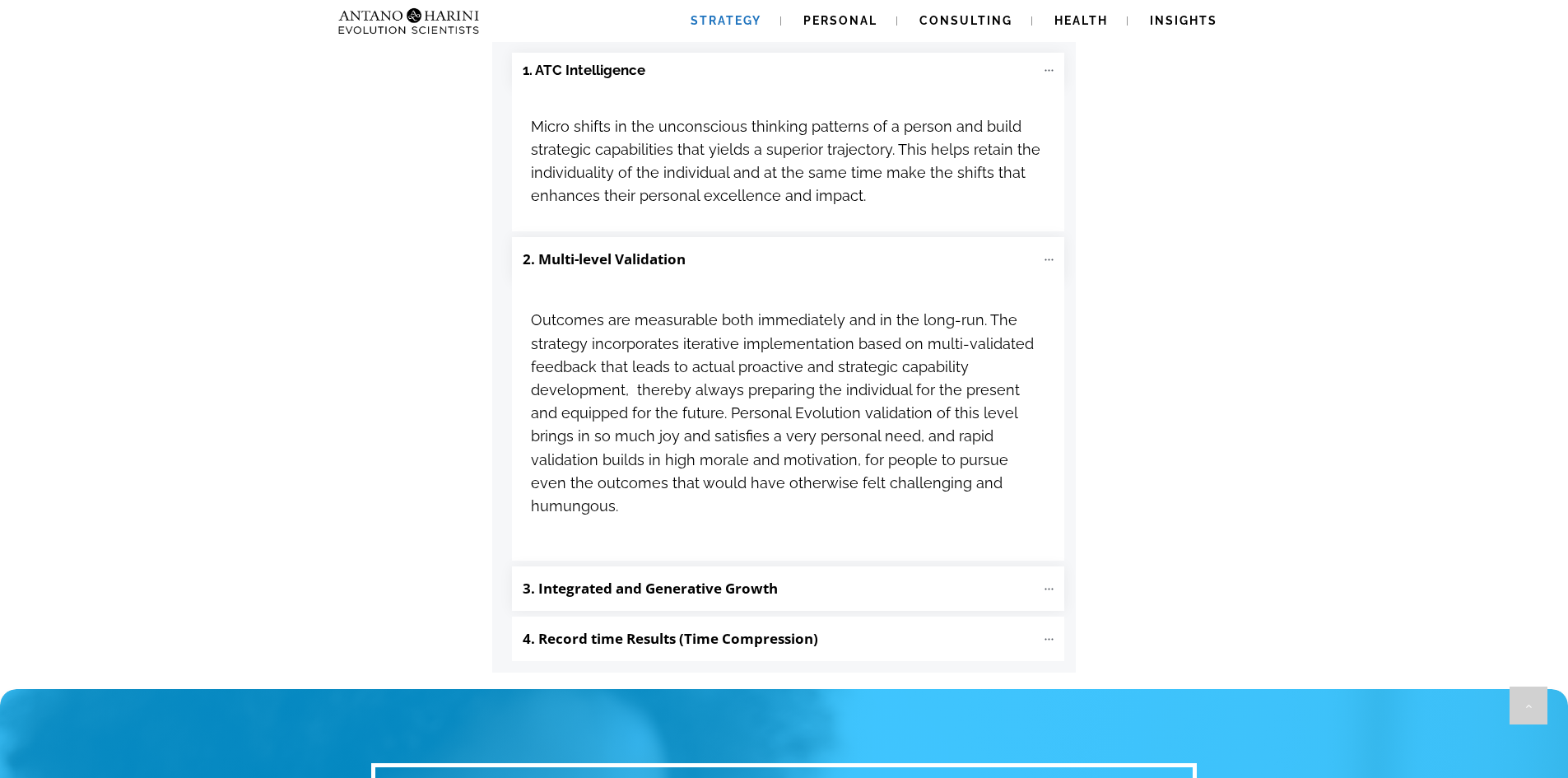
click at [684, 579] on b "3. Integrated and Generative Growth" at bounding box center [650, 588] width 256 height 19
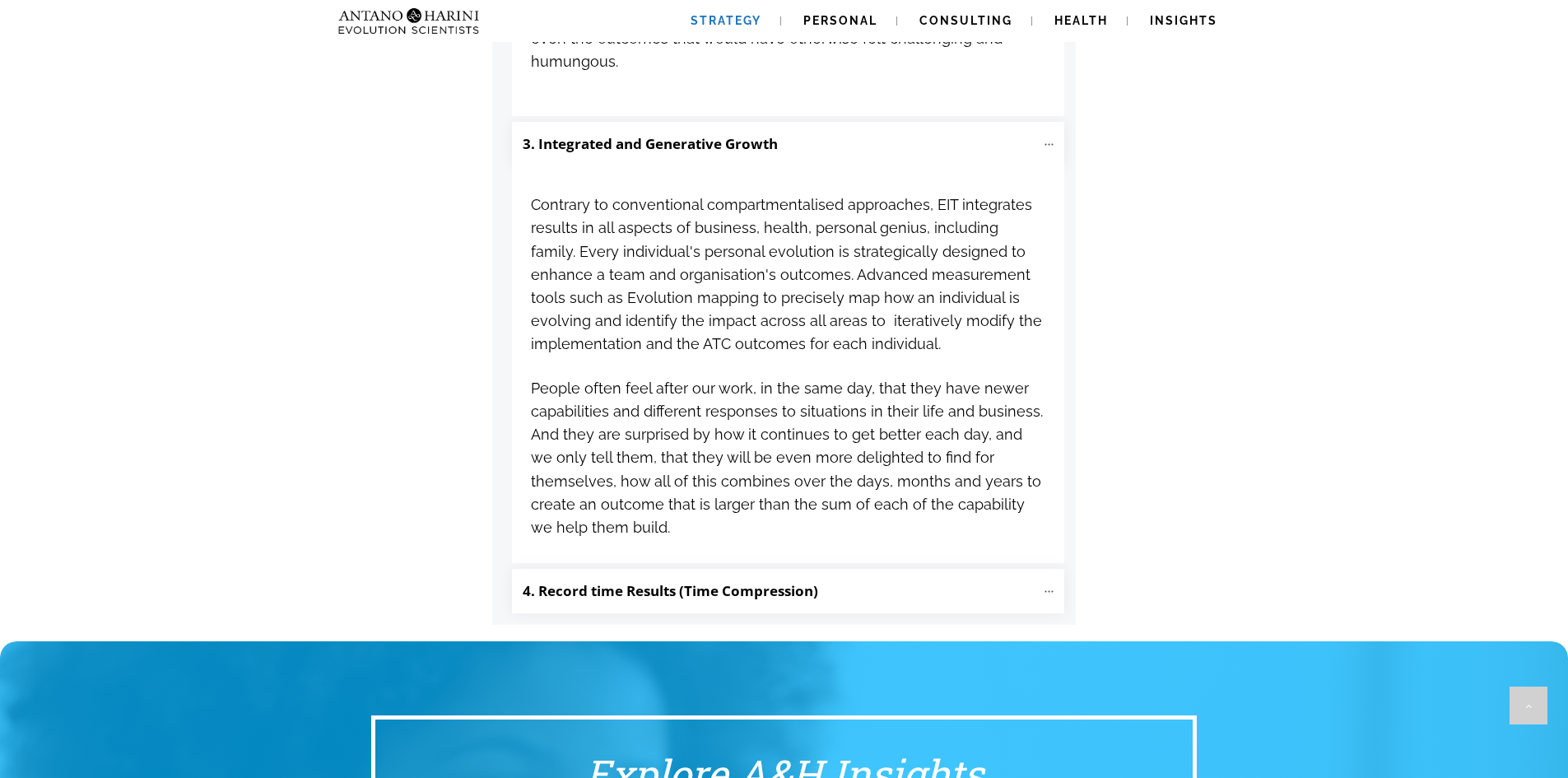
click at [643, 581] on b "4. Record time Results (Time Compression)" at bounding box center [670, 591] width 296 height 19
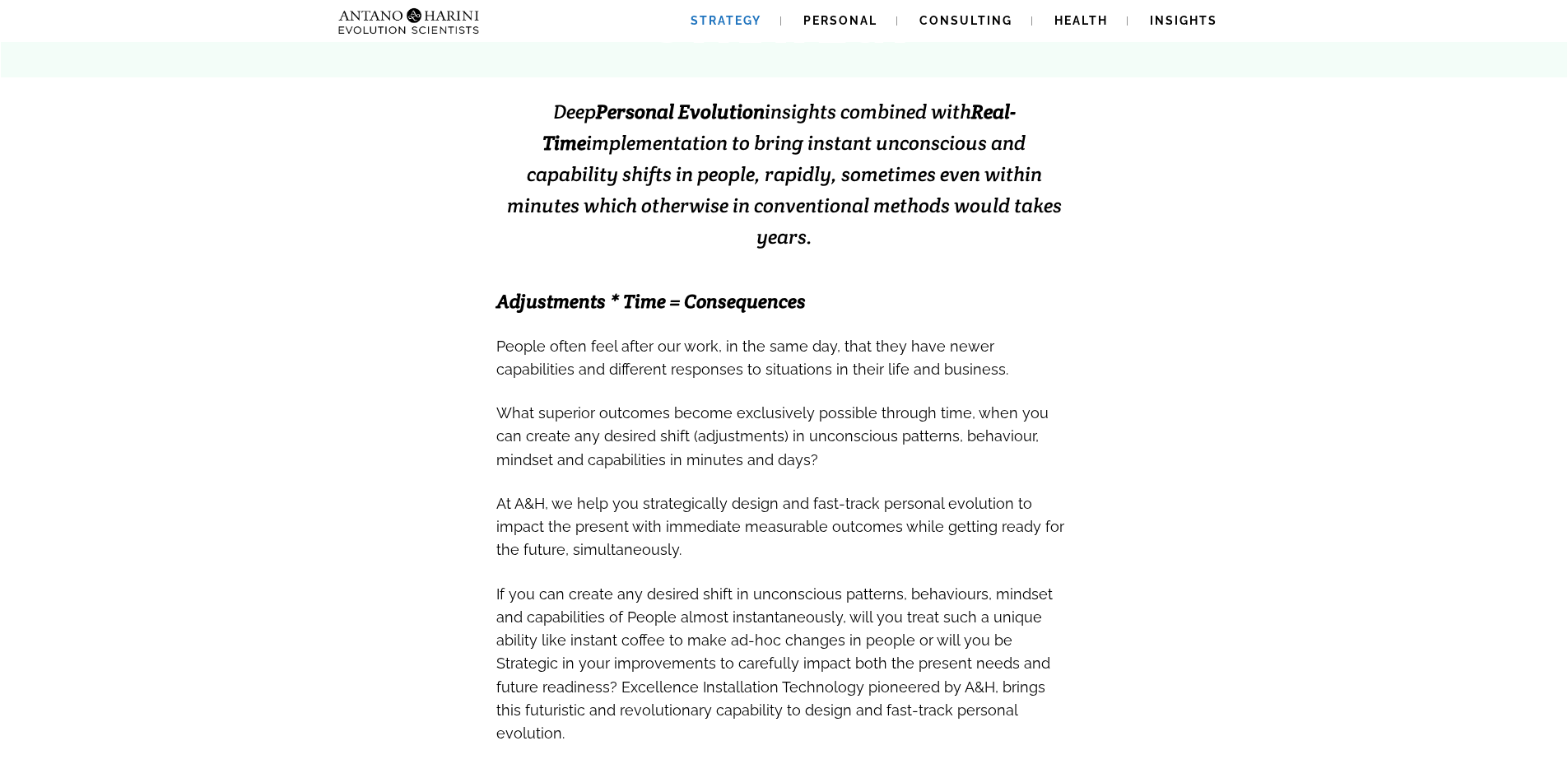
scroll to position [0, 0]
